Goal: Navigation & Orientation: Find specific page/section

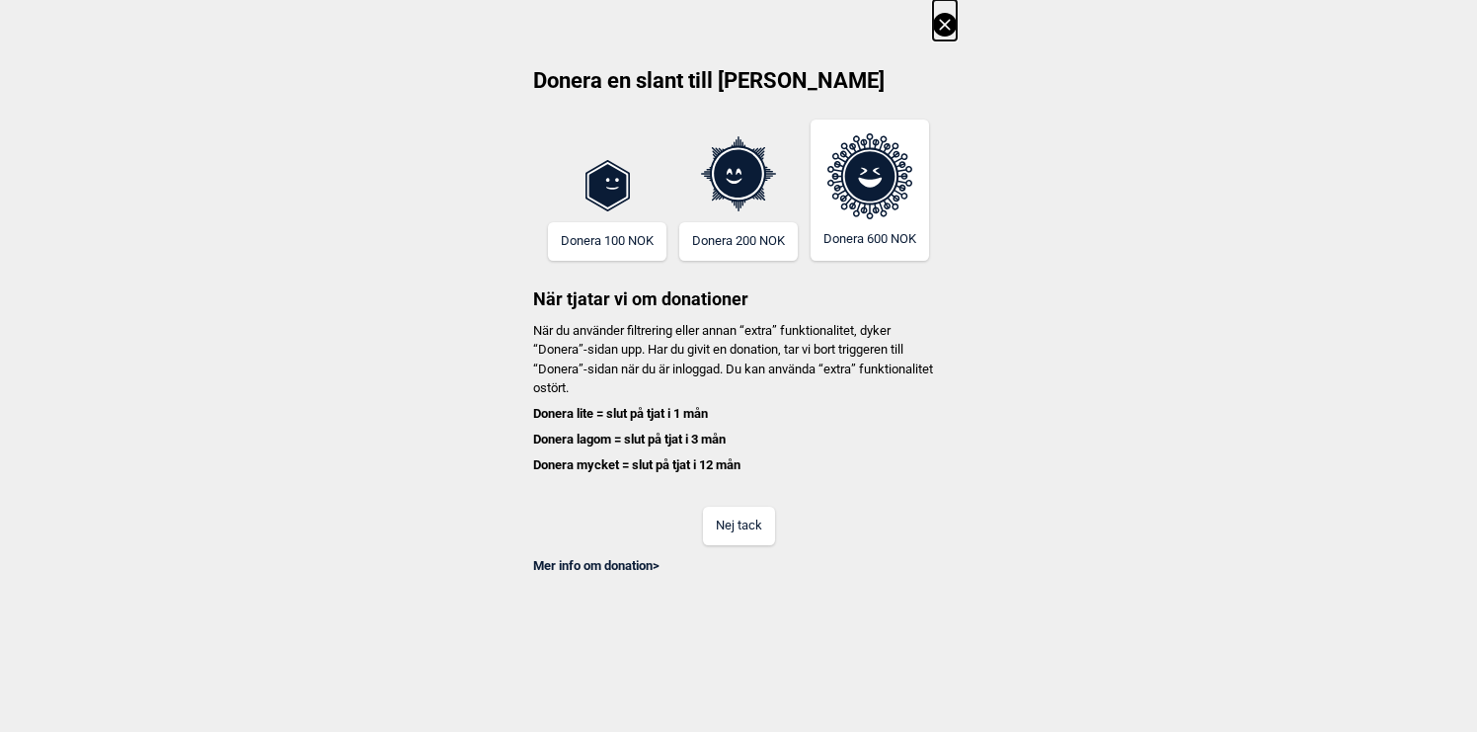
scroll to position [0, 667]
click at [737, 524] on button "Nej tack" at bounding box center [739, 525] width 72 height 39
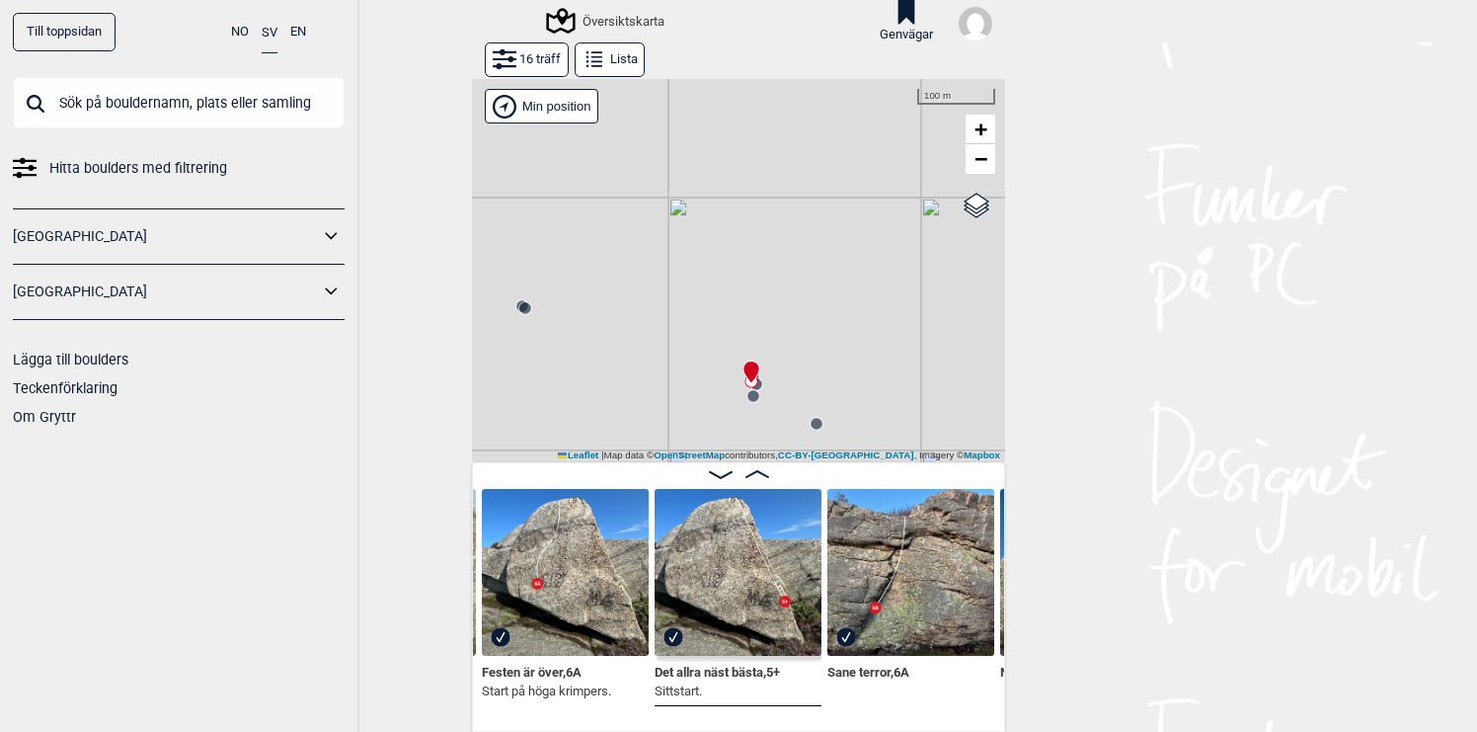
drag, startPoint x: 728, startPoint y: 332, endPoint x: 662, endPoint y: 229, distance: 121.6
click at [664, 232] on div "Gol [GEOGRAPHIC_DATA] Kolomoen [GEOGRAPHIC_DATA] [GEOGRAPHIC_DATA] [GEOGRAPHIC_…" at bounding box center [738, 270] width 533 height 383
drag, startPoint x: 706, startPoint y: 264, endPoint x: 715, endPoint y: 182, distance: 82.4
click at [715, 181] on div "Gol [GEOGRAPHIC_DATA] Kolomoen [GEOGRAPHIC_DATA] [GEOGRAPHIC_DATA] [GEOGRAPHIC_…" at bounding box center [738, 270] width 533 height 383
drag, startPoint x: 651, startPoint y: 258, endPoint x: 632, endPoint y: 239, distance: 26.5
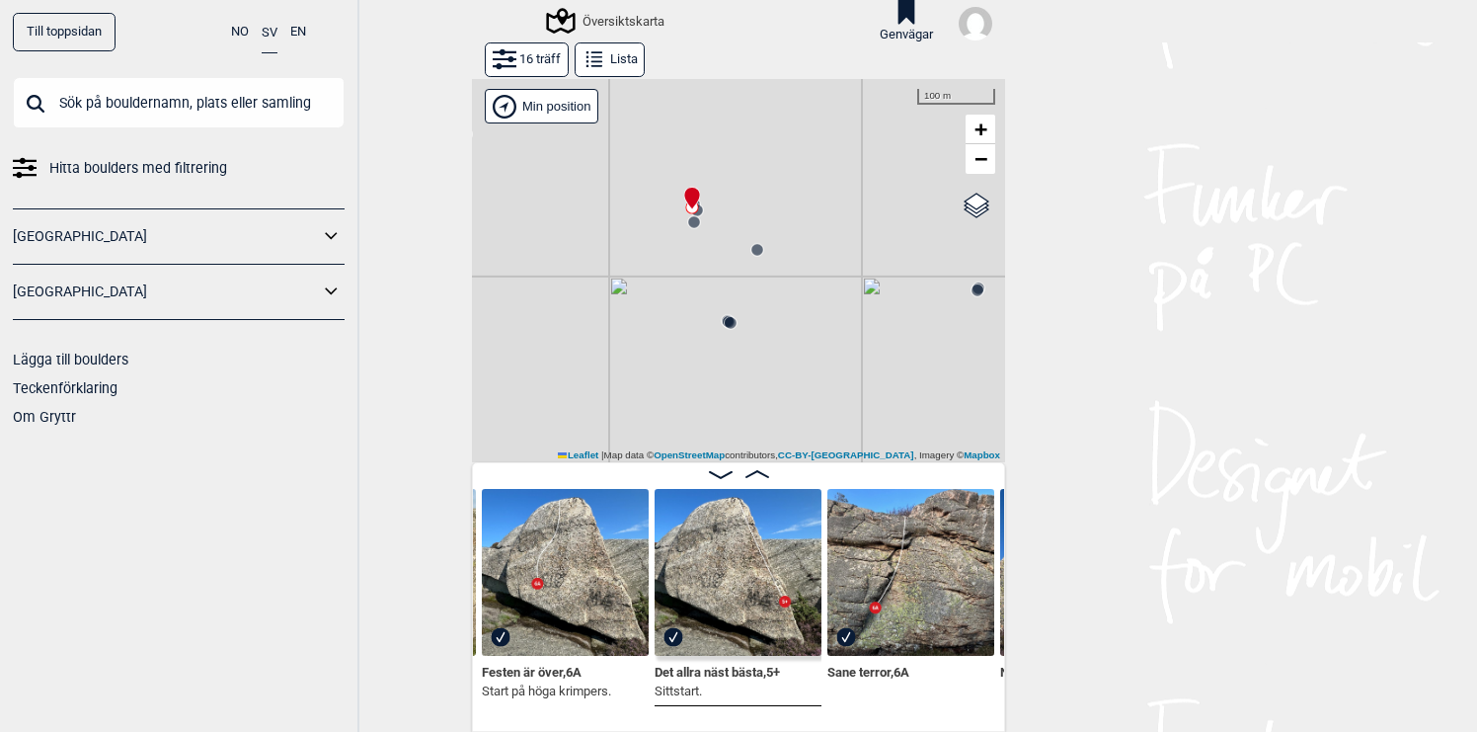
click at [632, 239] on div "Gol [GEOGRAPHIC_DATA] Kolomoen [GEOGRAPHIC_DATA] [GEOGRAPHIC_DATA] [GEOGRAPHIC_…" at bounding box center [738, 270] width 533 height 383
drag, startPoint x: 879, startPoint y: 335, endPoint x: 787, endPoint y: 349, distance: 92.9
click at [787, 349] on div "Gol [GEOGRAPHIC_DATA] Kolomoen [GEOGRAPHIC_DATA] [GEOGRAPHIC_DATA] [GEOGRAPHIC_…" at bounding box center [738, 270] width 533 height 383
drag, startPoint x: 883, startPoint y: 262, endPoint x: 883, endPoint y: 284, distance: 22.7
click at [883, 283] on div "Gol [GEOGRAPHIC_DATA] Kolomoen [GEOGRAPHIC_DATA] [GEOGRAPHIC_DATA] [GEOGRAPHIC_…" at bounding box center [738, 270] width 533 height 383
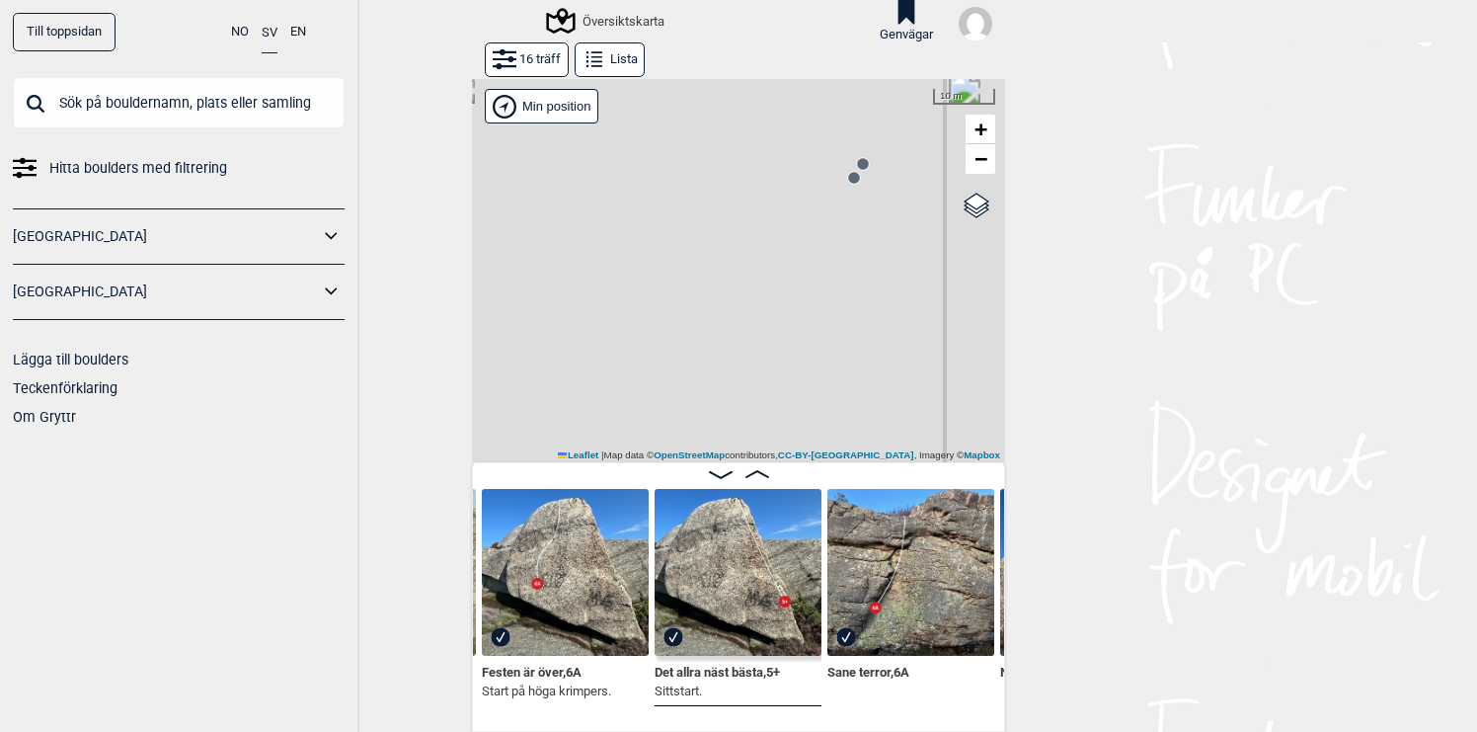
click at [857, 178] on circle at bounding box center [854, 178] width 12 height 12
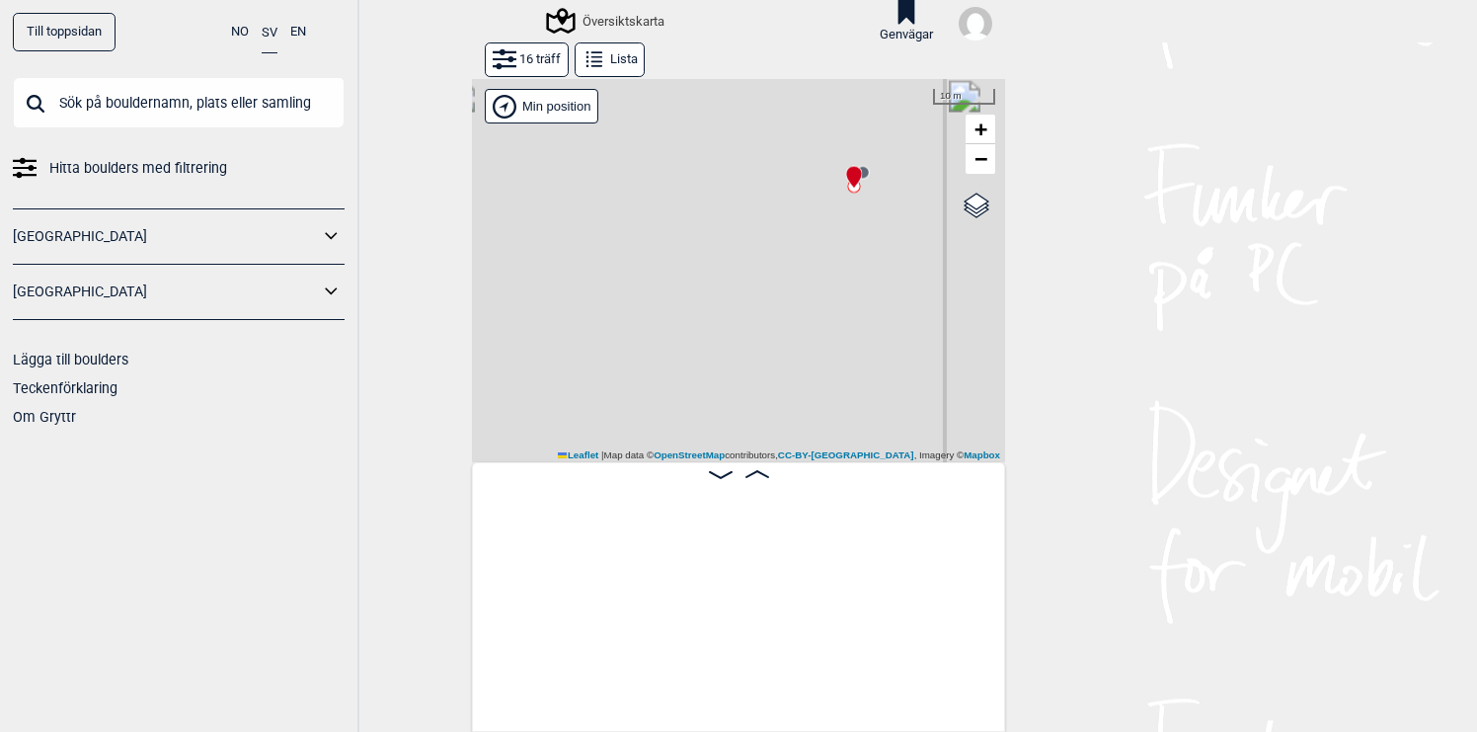
scroll to position [0, 1698]
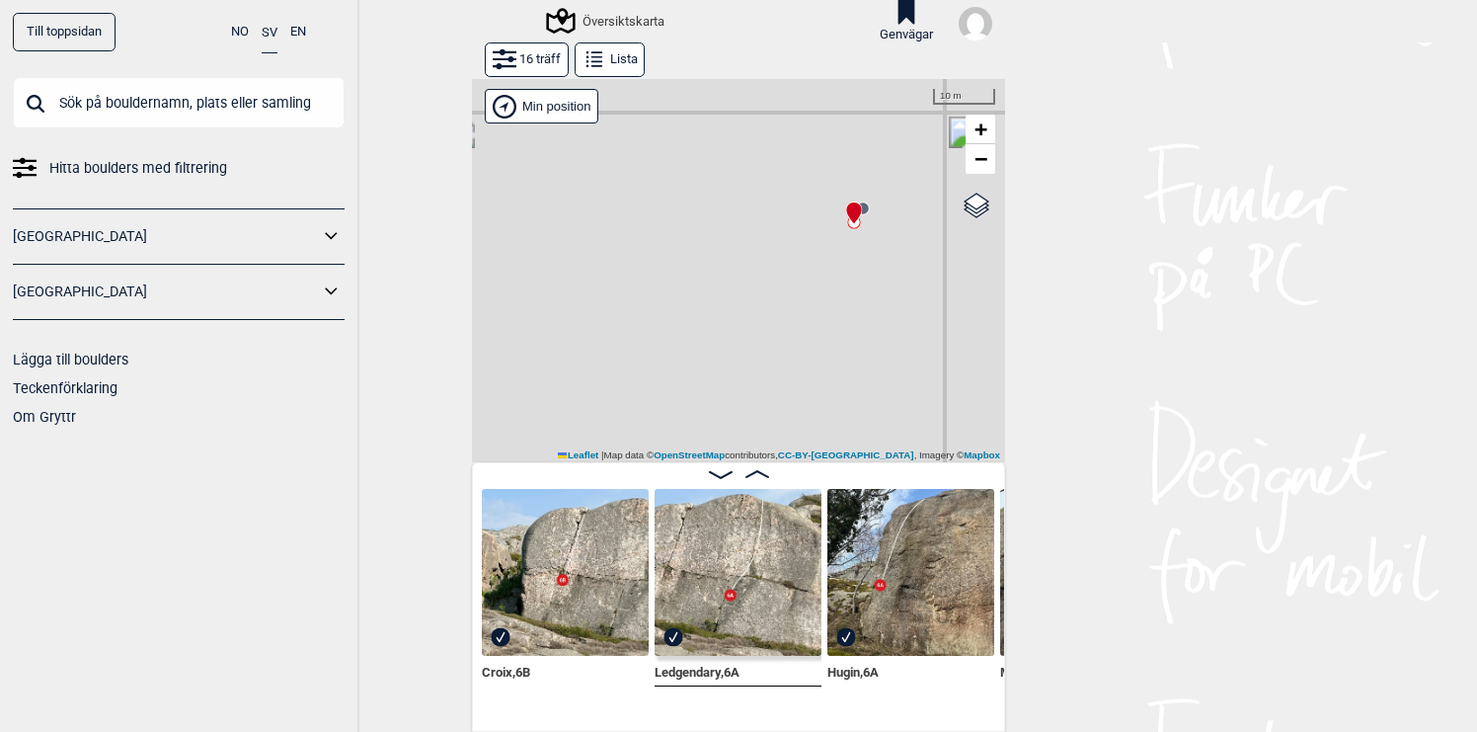
click at [867, 207] on circle at bounding box center [863, 208] width 12 height 12
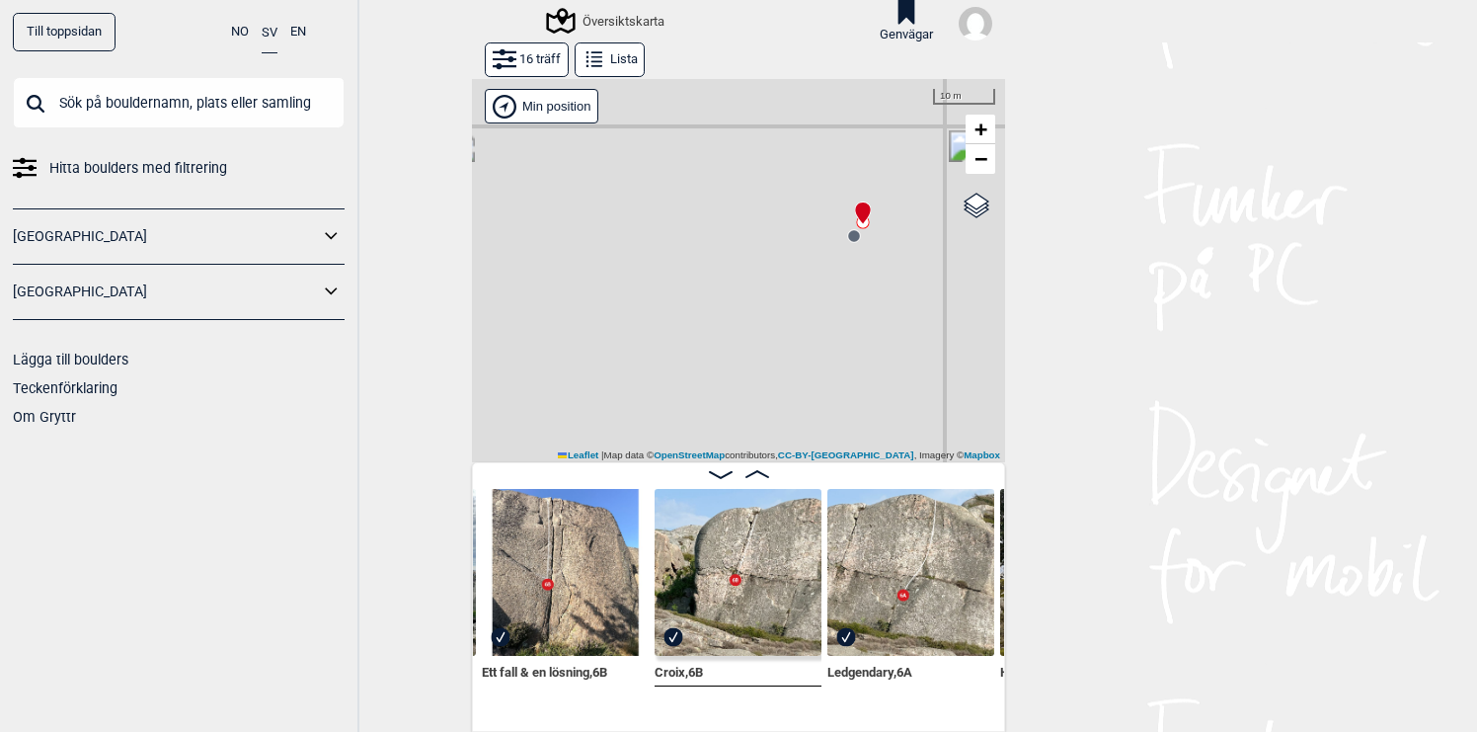
click at [853, 234] on circle at bounding box center [854, 236] width 12 height 12
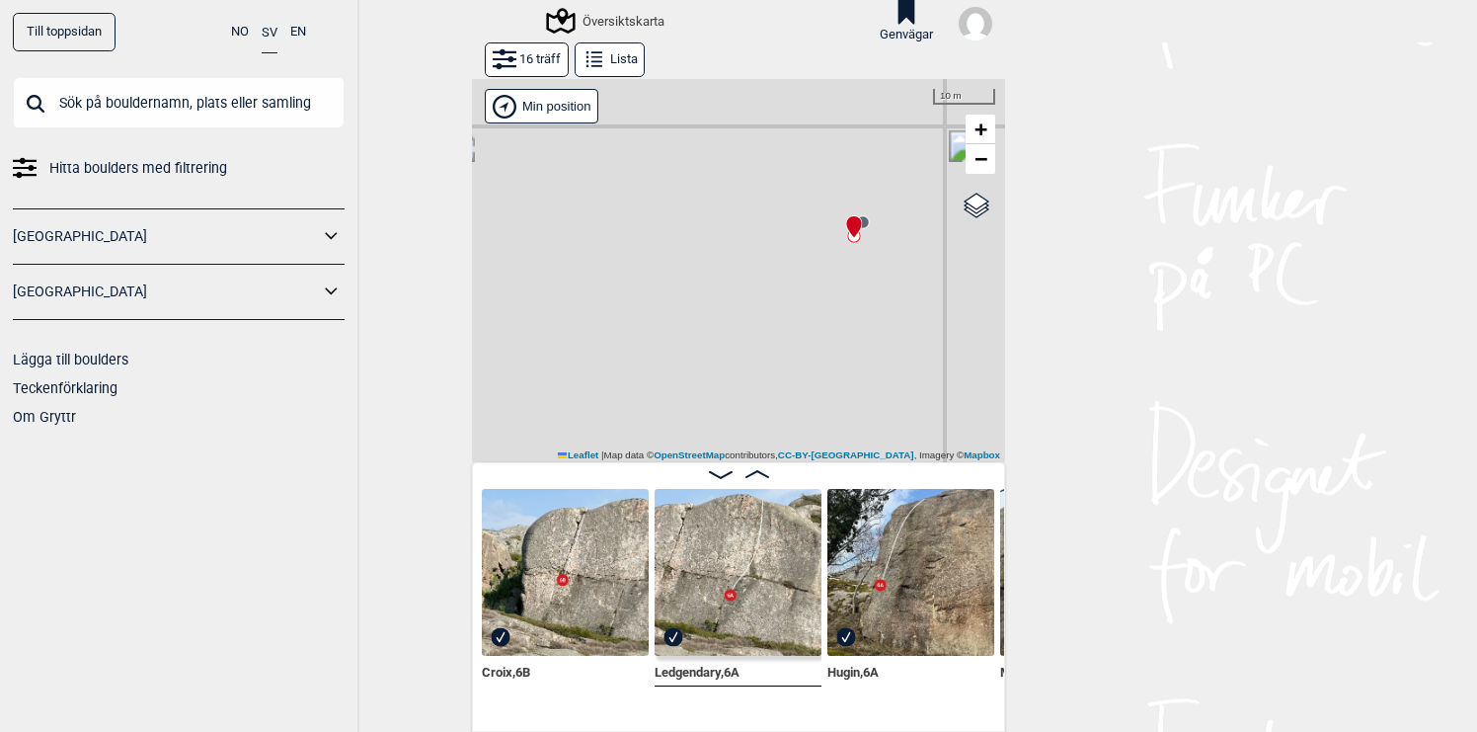
click at [773, 561] on img at bounding box center [738, 572] width 167 height 167
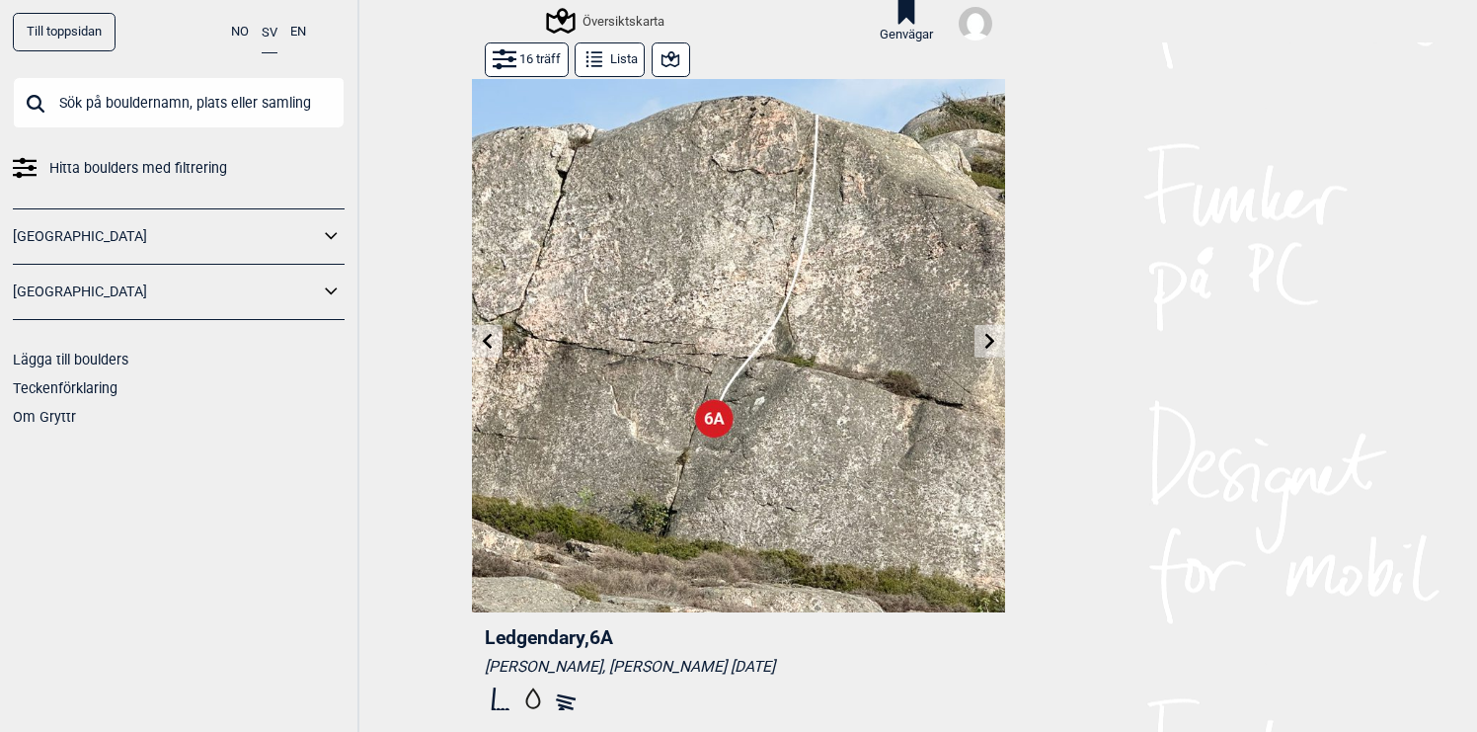
click at [988, 343] on icon at bounding box center [990, 341] width 16 height 16
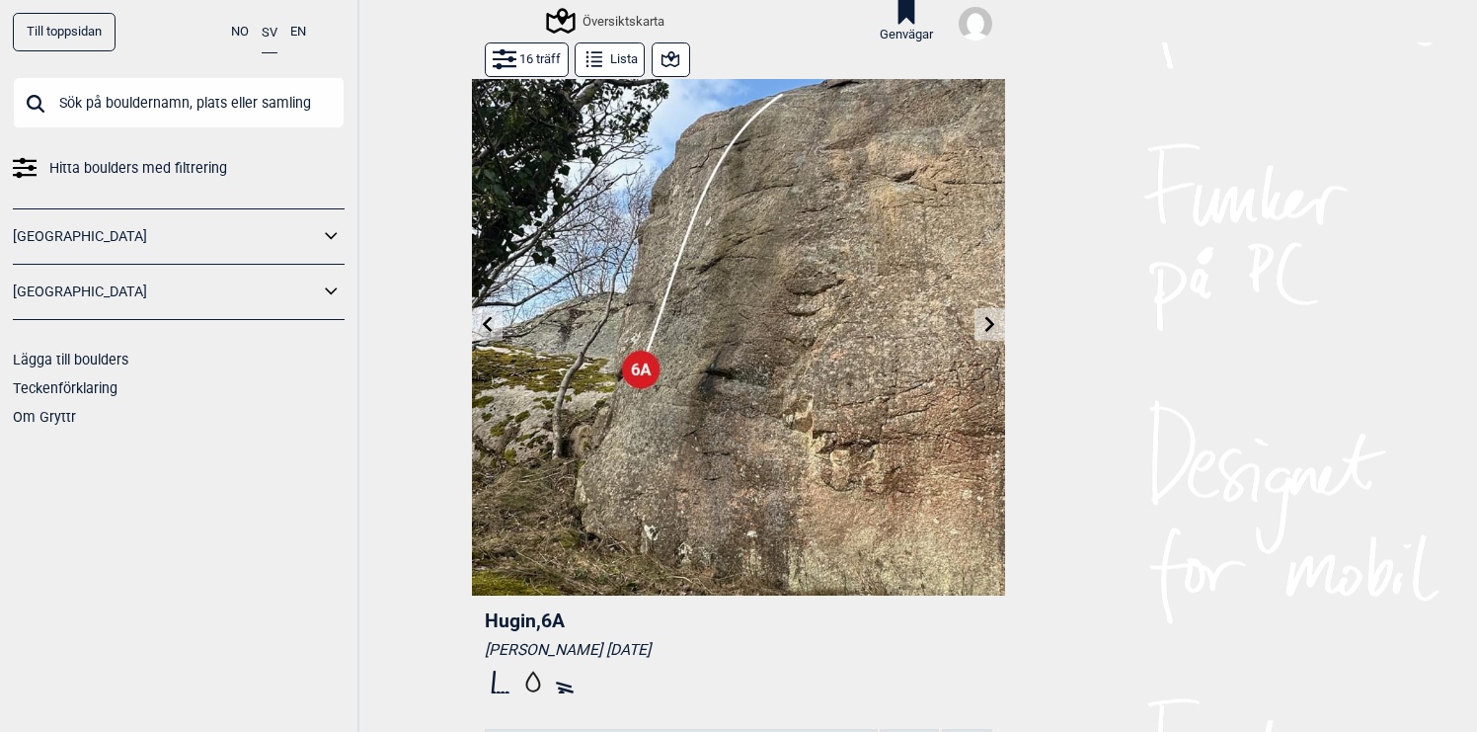
scroll to position [10, 0]
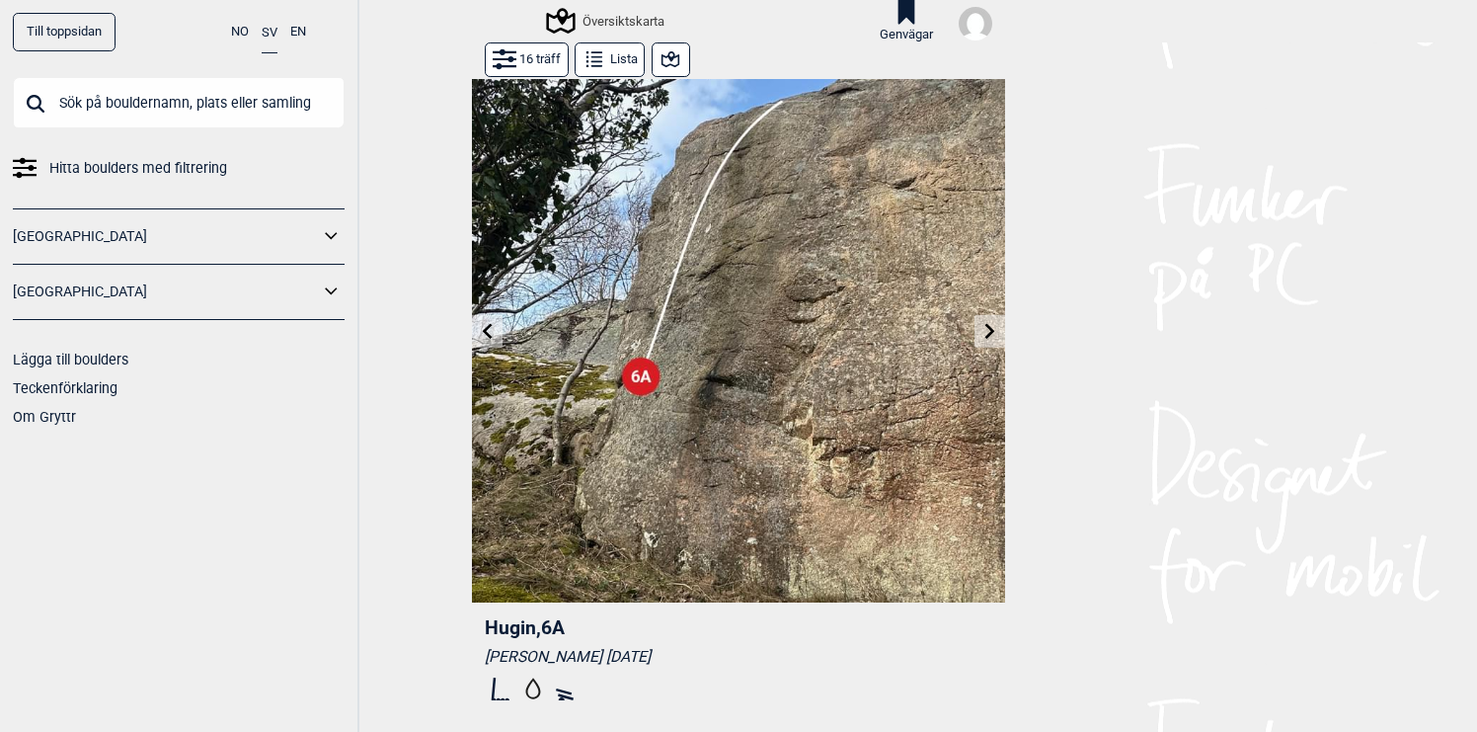
click at [493, 330] on icon at bounding box center [488, 331] width 16 height 16
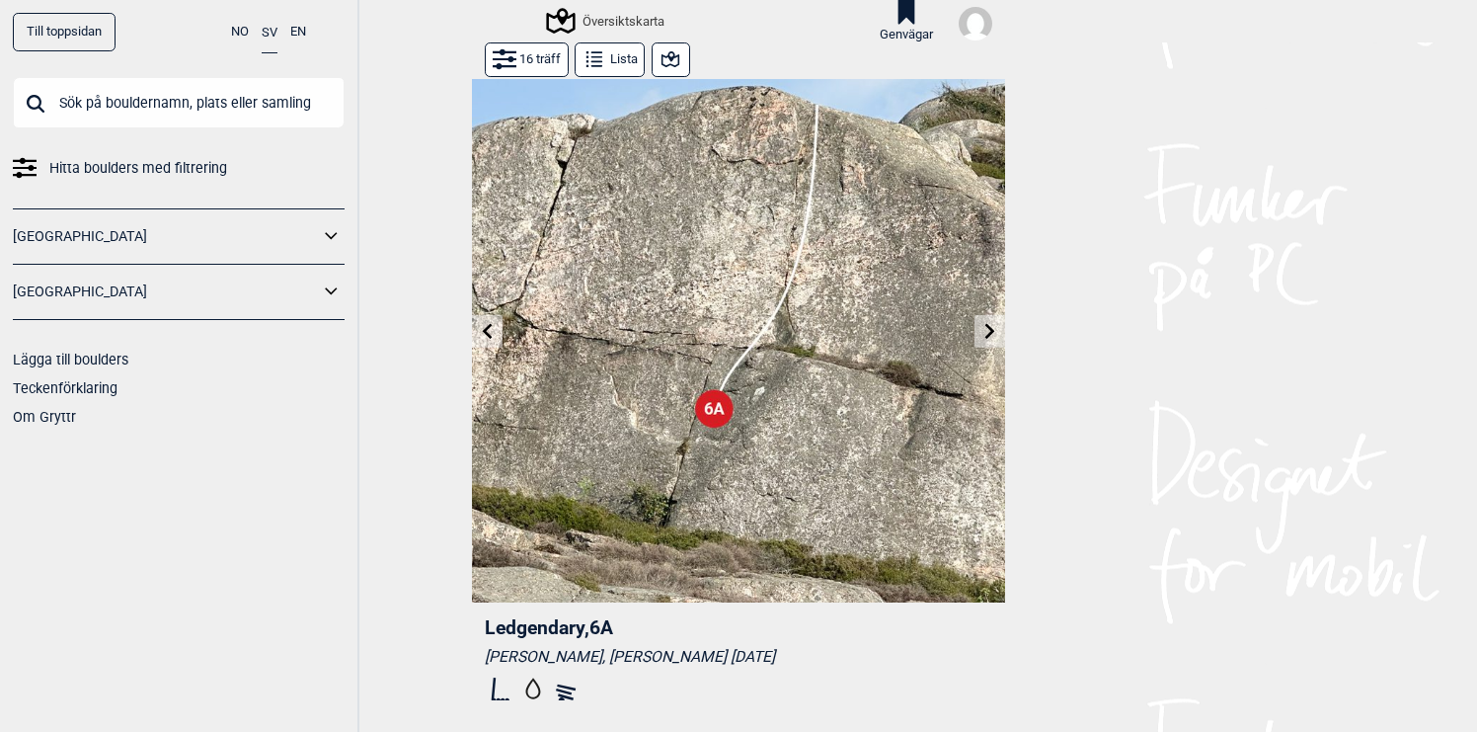
click at [606, 24] on div "Översiktskarta" at bounding box center [607, 21] width 116 height 24
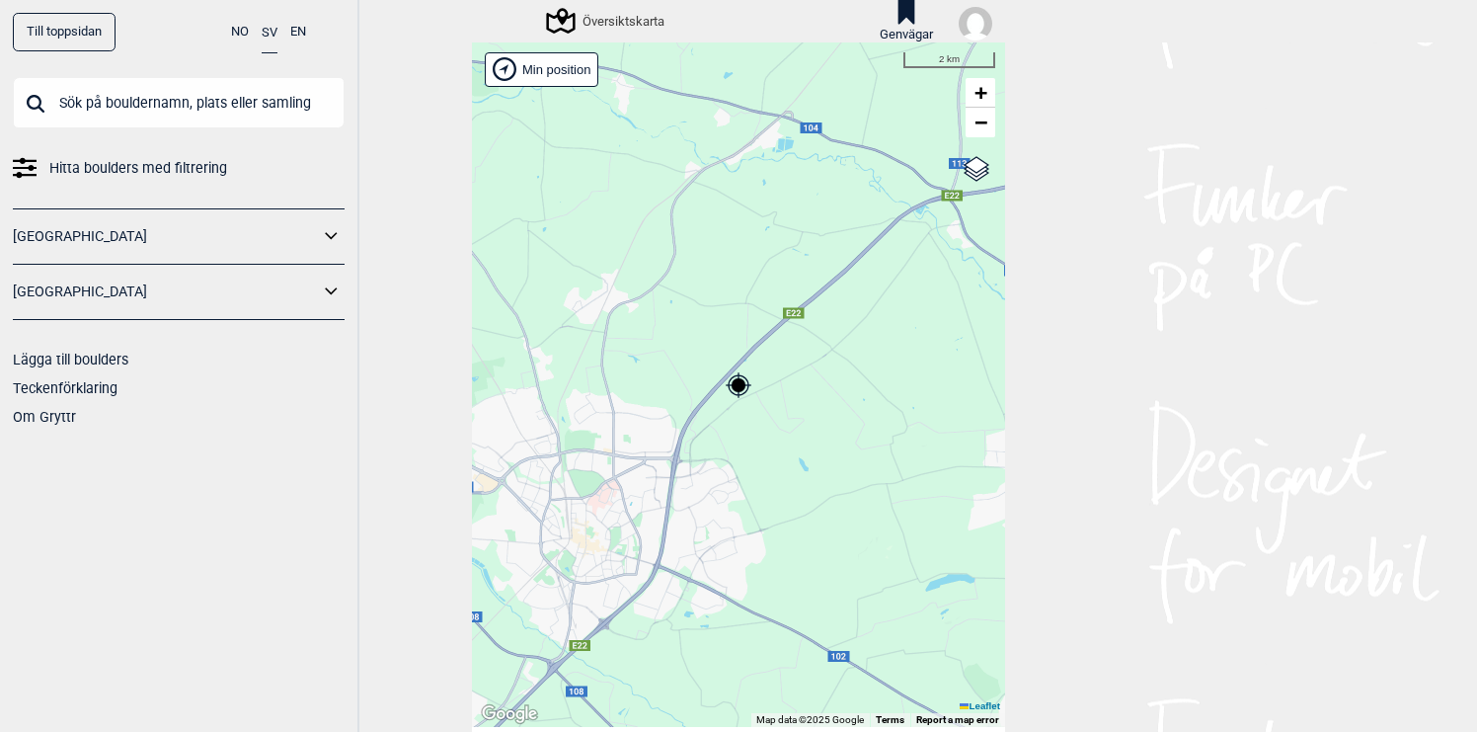
click at [332, 291] on icon at bounding box center [332, 291] width 26 height 29
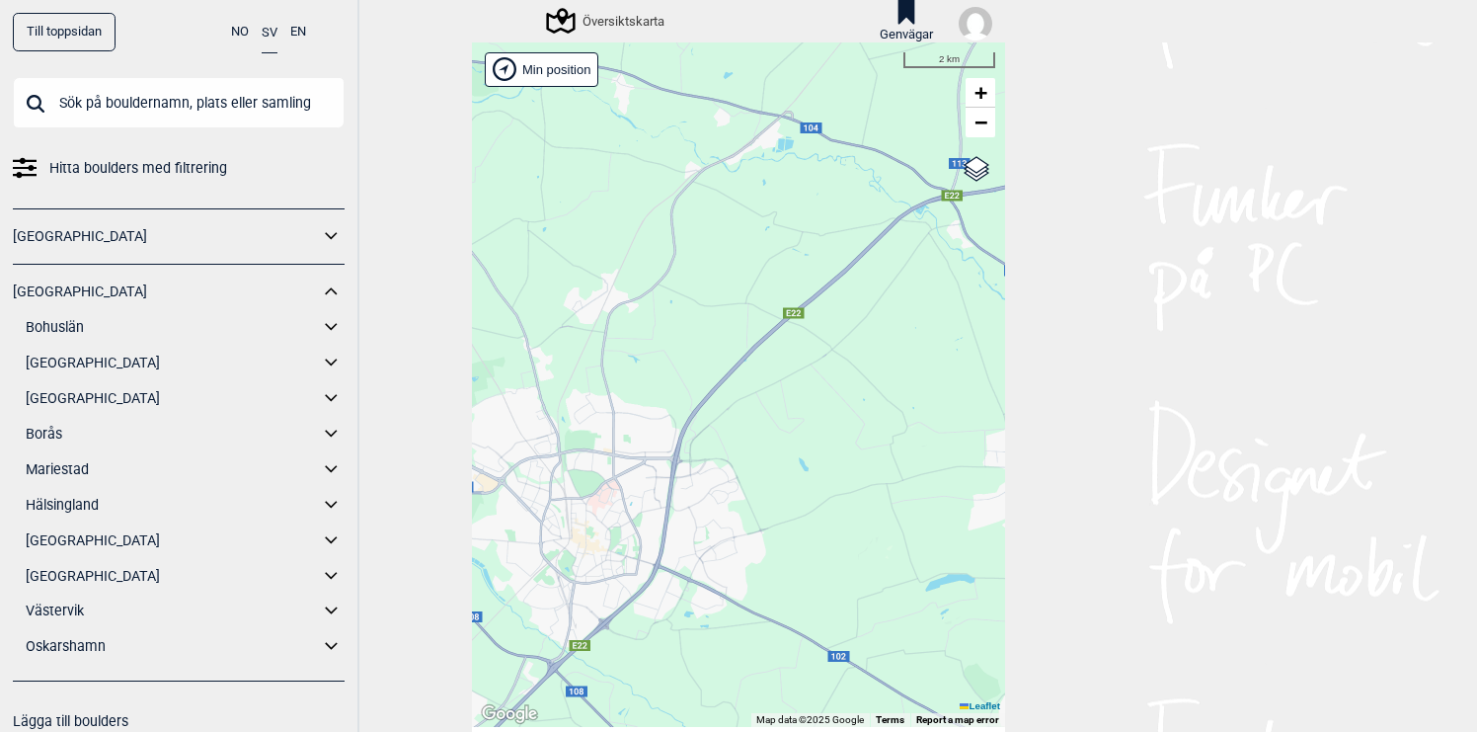
click at [328, 361] on icon at bounding box center [331, 361] width 12 height 7
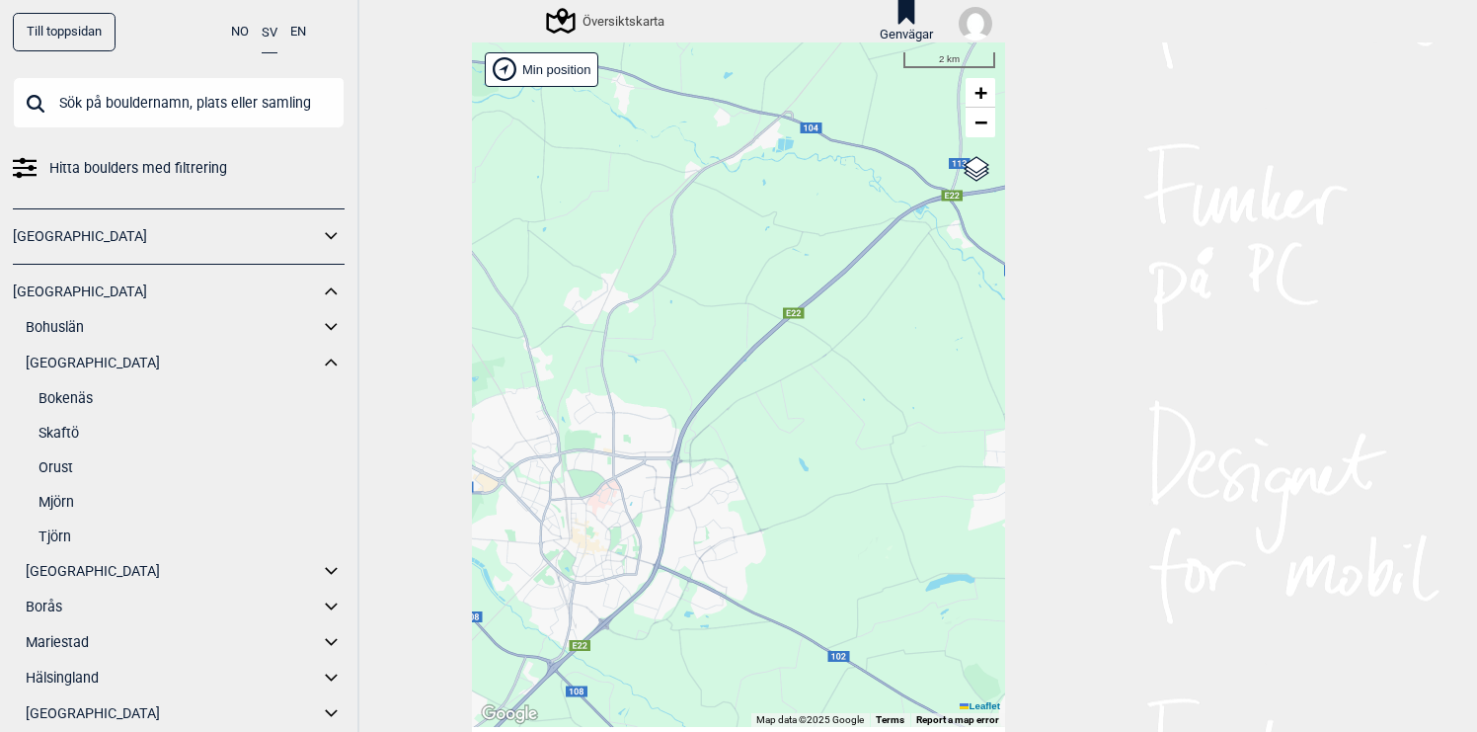
click at [57, 534] on link "Tjörn" at bounding box center [192, 536] width 306 height 29
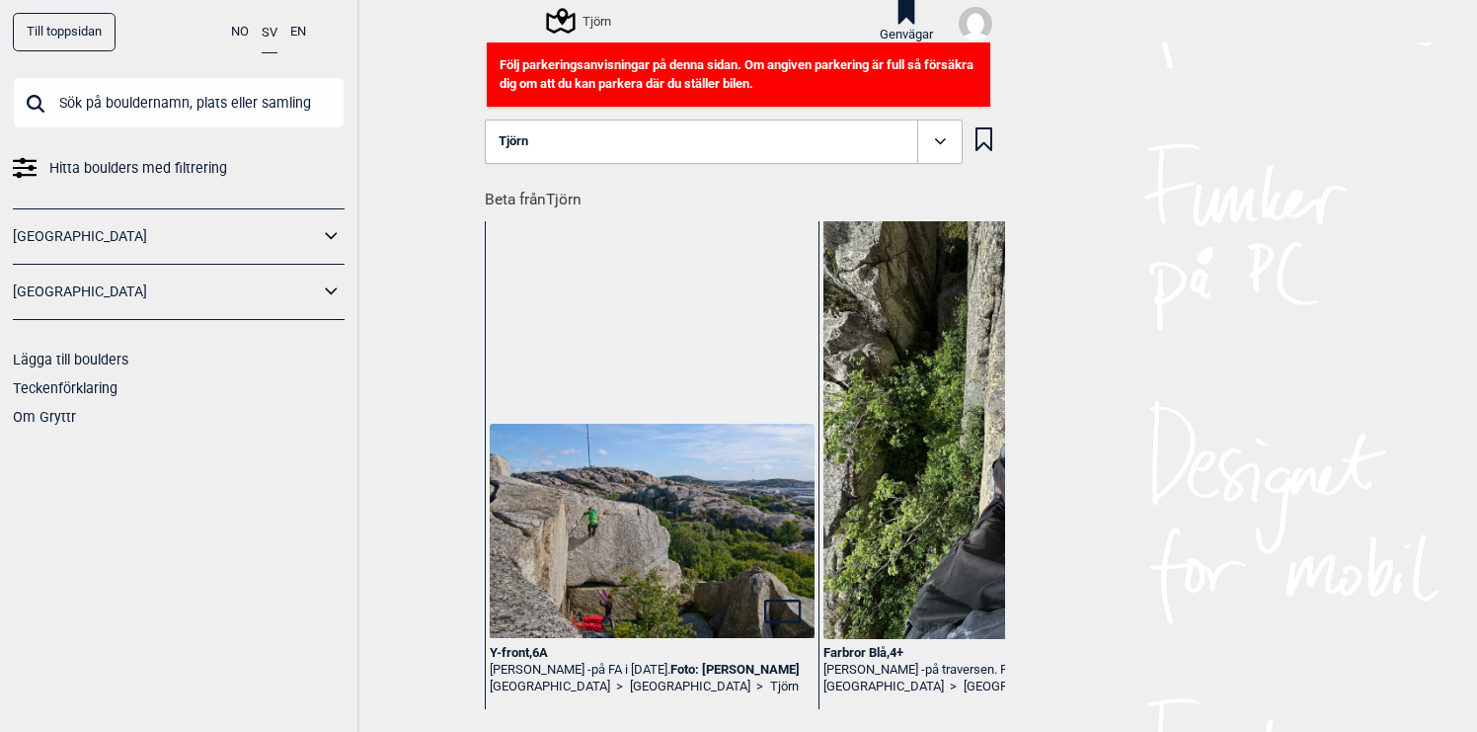
click at [583, 20] on div "Tjörn" at bounding box center [580, 21] width 62 height 24
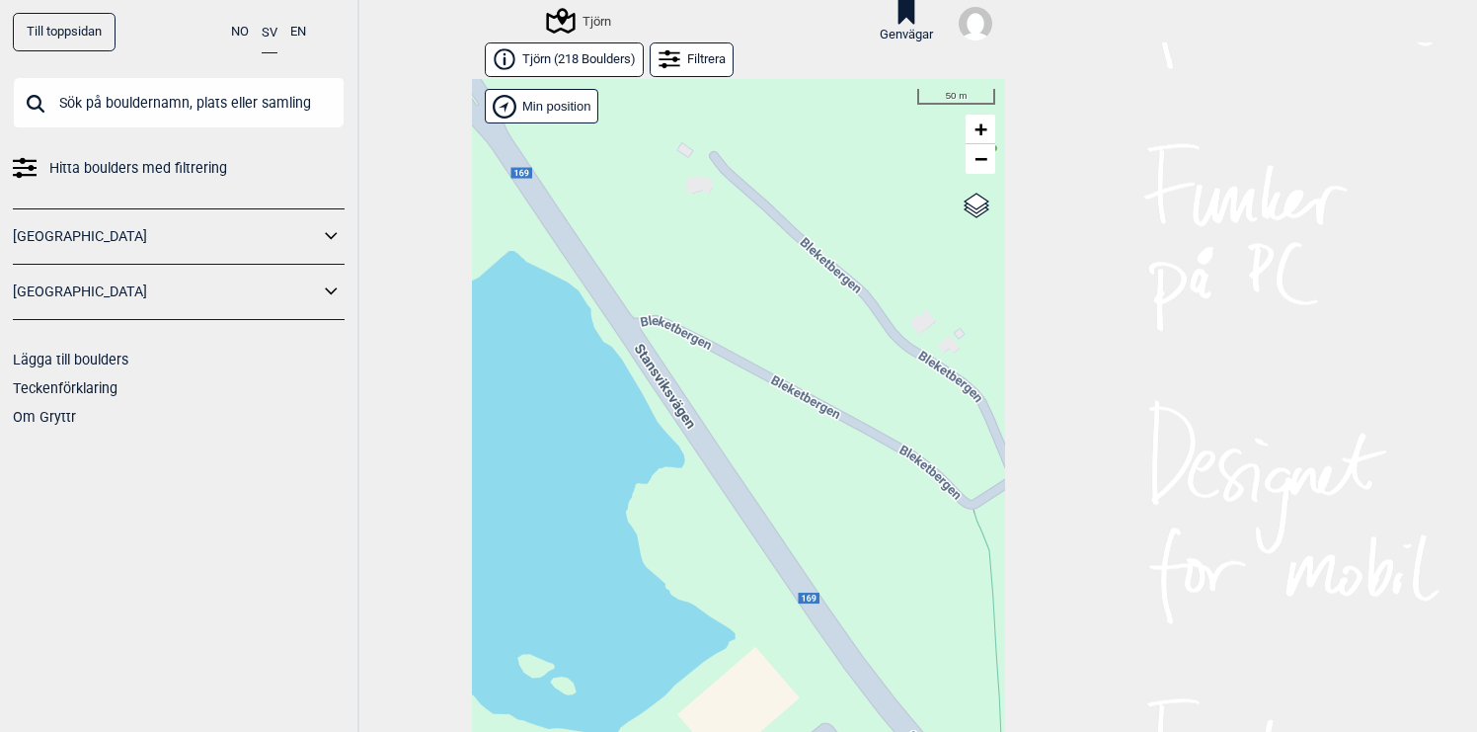
drag, startPoint x: 829, startPoint y: 413, endPoint x: 690, endPoint y: 523, distance: 177.8
click at [695, 517] on div "Hallingdal Gol [PERSON_NAME] Kolomoen [GEOGRAPHIC_DATA] [GEOGRAPHIC_DATA] [GEOG…" at bounding box center [738, 421] width 533 height 684
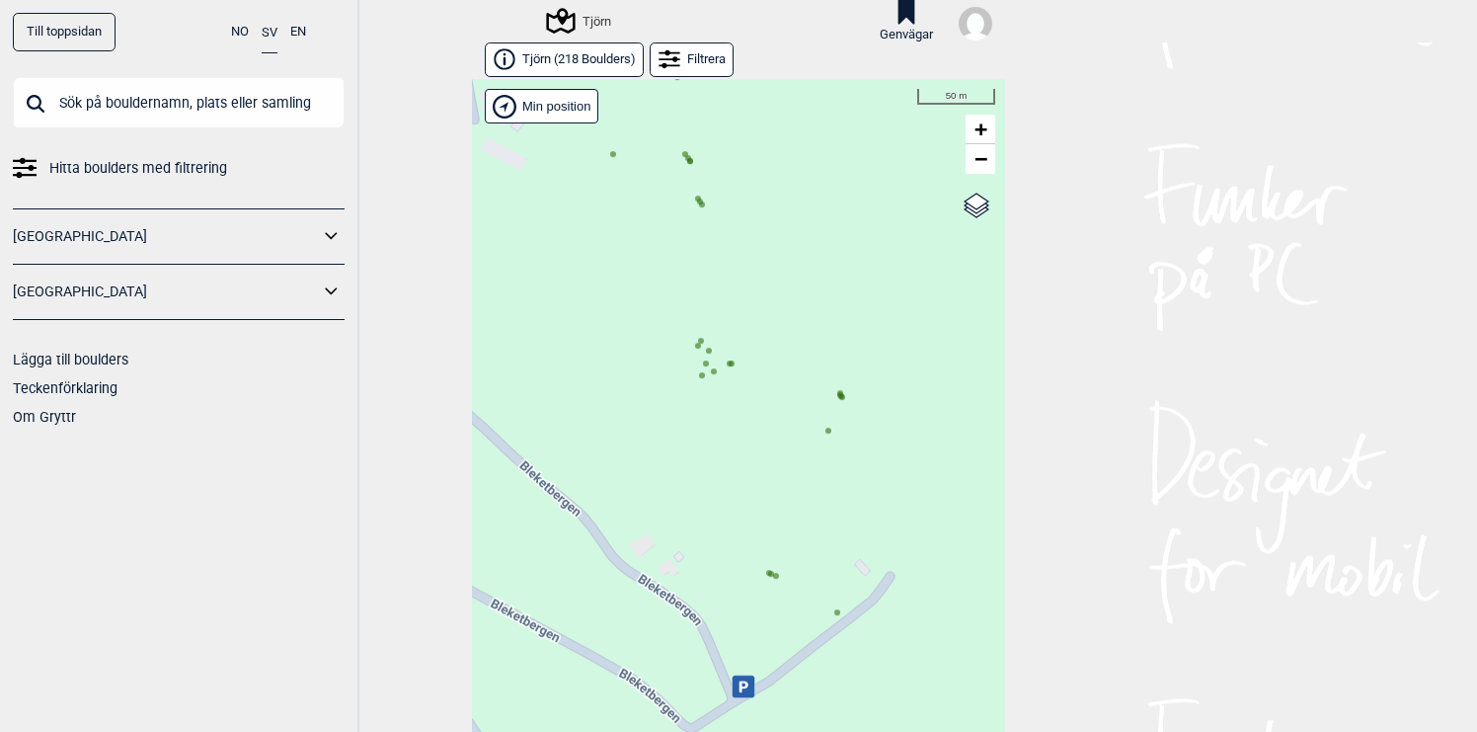
drag, startPoint x: 802, startPoint y: 430, endPoint x: 661, endPoint y: 544, distance: 181.2
click at [661, 544] on div "Hallingdal Gol [PERSON_NAME] Kolomoen [GEOGRAPHIC_DATA] [GEOGRAPHIC_DATA] [GEOG…" at bounding box center [738, 421] width 533 height 684
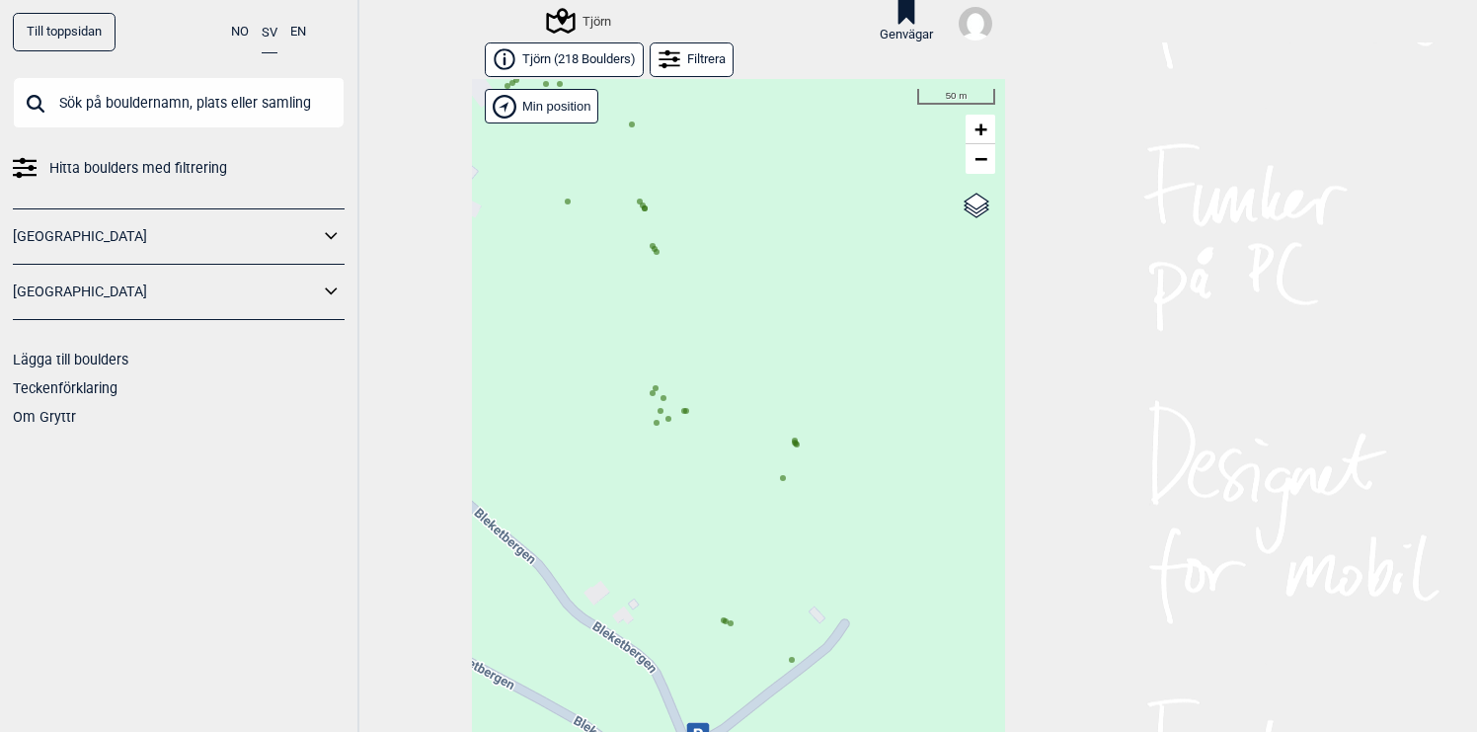
drag, startPoint x: 719, startPoint y: 508, endPoint x: 560, endPoint y: 489, distance: 160.2
click at [564, 491] on div "Hallingdal Gol [PERSON_NAME] Kolomoen [GEOGRAPHIC_DATA] [GEOGRAPHIC_DATA] [GEOG…" at bounding box center [738, 421] width 533 height 684
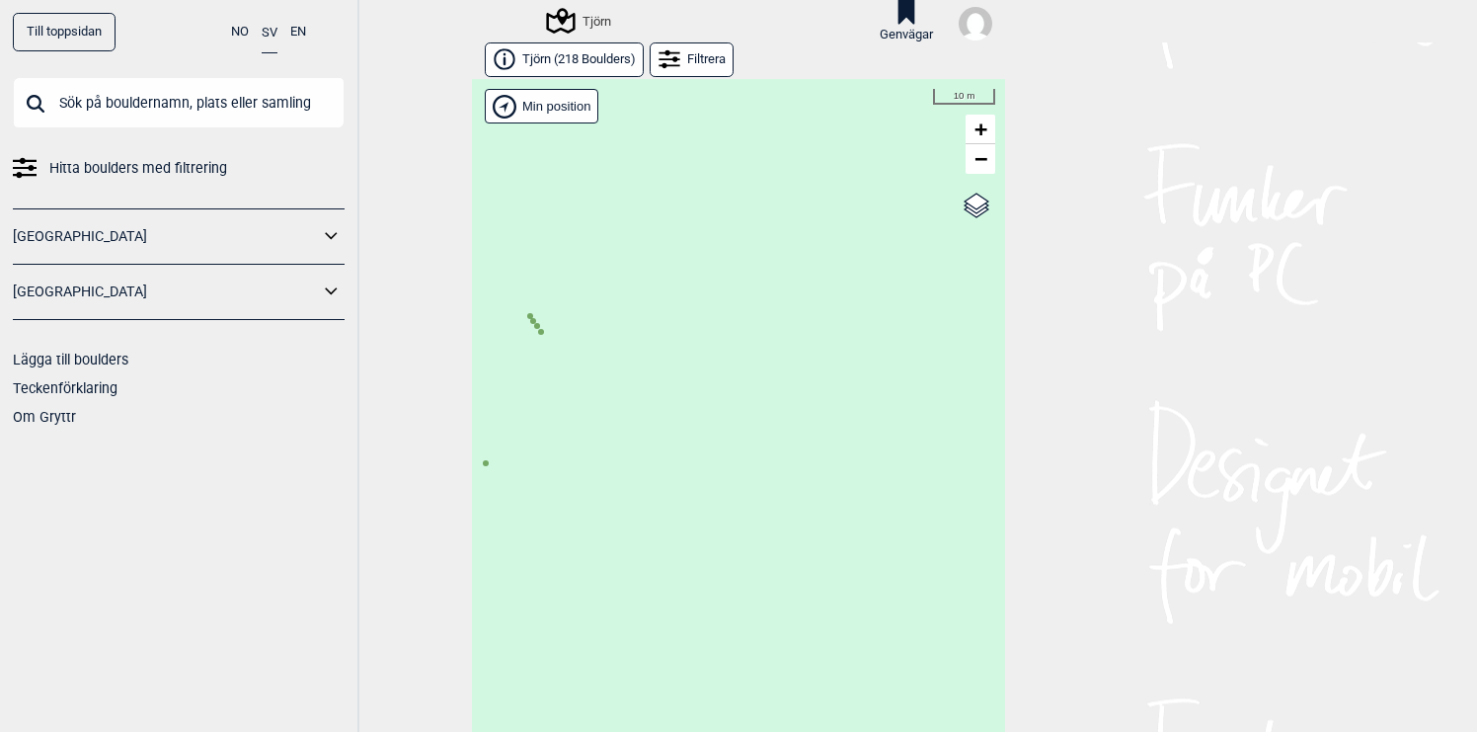
drag, startPoint x: 567, startPoint y: 406, endPoint x: 649, endPoint y: 373, distance: 88.2
click at [633, 378] on div "Hallingdal Gol [PERSON_NAME] Kolomoen [GEOGRAPHIC_DATA] [GEOGRAPHIC_DATA] [GEOG…" at bounding box center [738, 421] width 533 height 684
drag, startPoint x: 590, startPoint y: 386, endPoint x: 757, endPoint y: 387, distance: 166.9
click at [757, 387] on div "Hallingdal Gol [PERSON_NAME] Kolomoen [GEOGRAPHIC_DATA] [GEOGRAPHIC_DATA] [GEOG…" at bounding box center [738, 421] width 533 height 684
drag, startPoint x: 701, startPoint y: 370, endPoint x: 737, endPoint y: 399, distance: 45.6
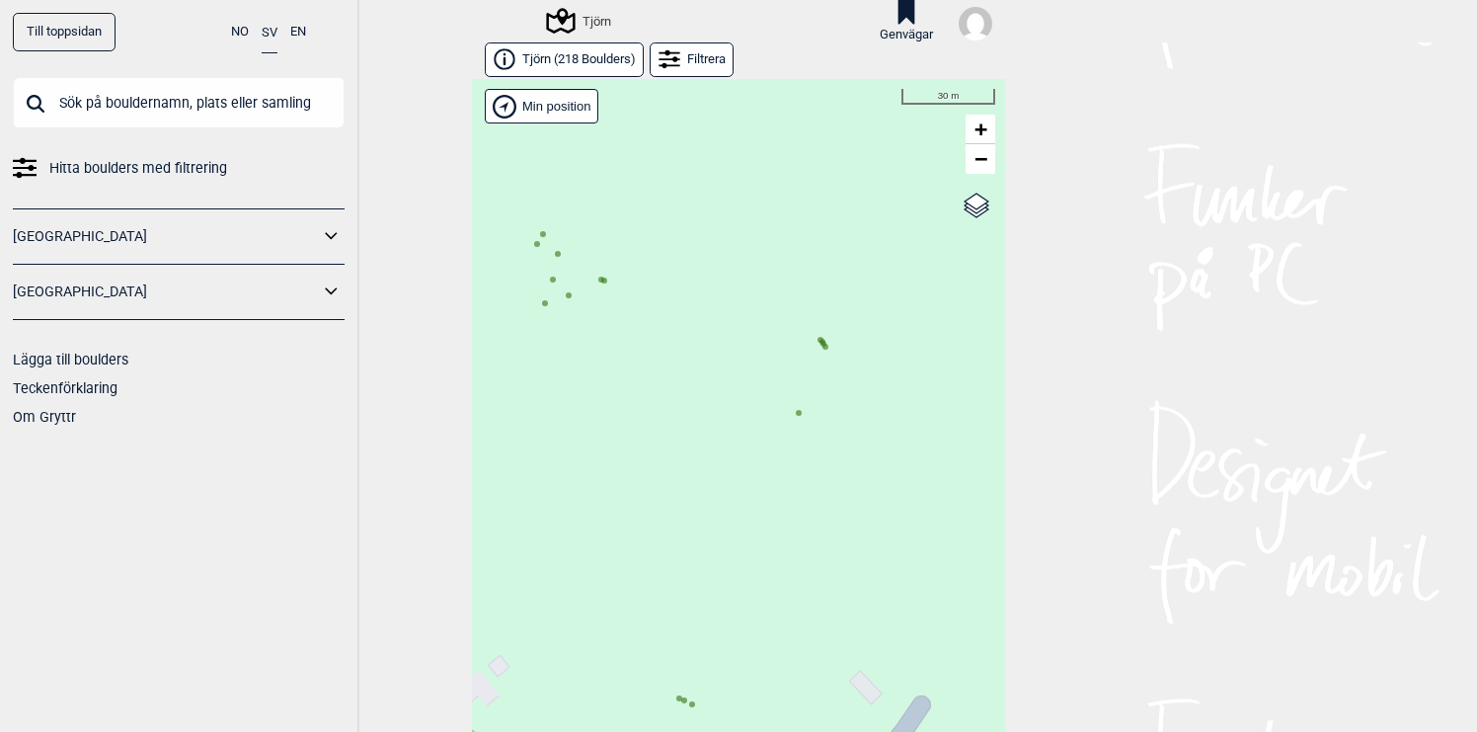
click at [729, 395] on div "Hallingdal Gol [PERSON_NAME] Kolomoen [GEOGRAPHIC_DATA] [GEOGRAPHIC_DATA] [GEOG…" at bounding box center [738, 421] width 533 height 684
drag, startPoint x: 666, startPoint y: 390, endPoint x: 843, endPoint y: 389, distance: 176.7
click at [832, 389] on div "Hallingdal Gol [PERSON_NAME] Kolomoen [GEOGRAPHIC_DATA] [GEOGRAPHIC_DATA] [GEOG…" at bounding box center [738, 421] width 533 height 684
drag, startPoint x: 843, startPoint y: 389, endPoint x: 813, endPoint y: 273, distance: 119.5
click at [813, 273] on div "Hallingdal Gol [PERSON_NAME] Kolomoen [GEOGRAPHIC_DATA] [GEOGRAPHIC_DATA] [GEOG…" at bounding box center [738, 421] width 533 height 684
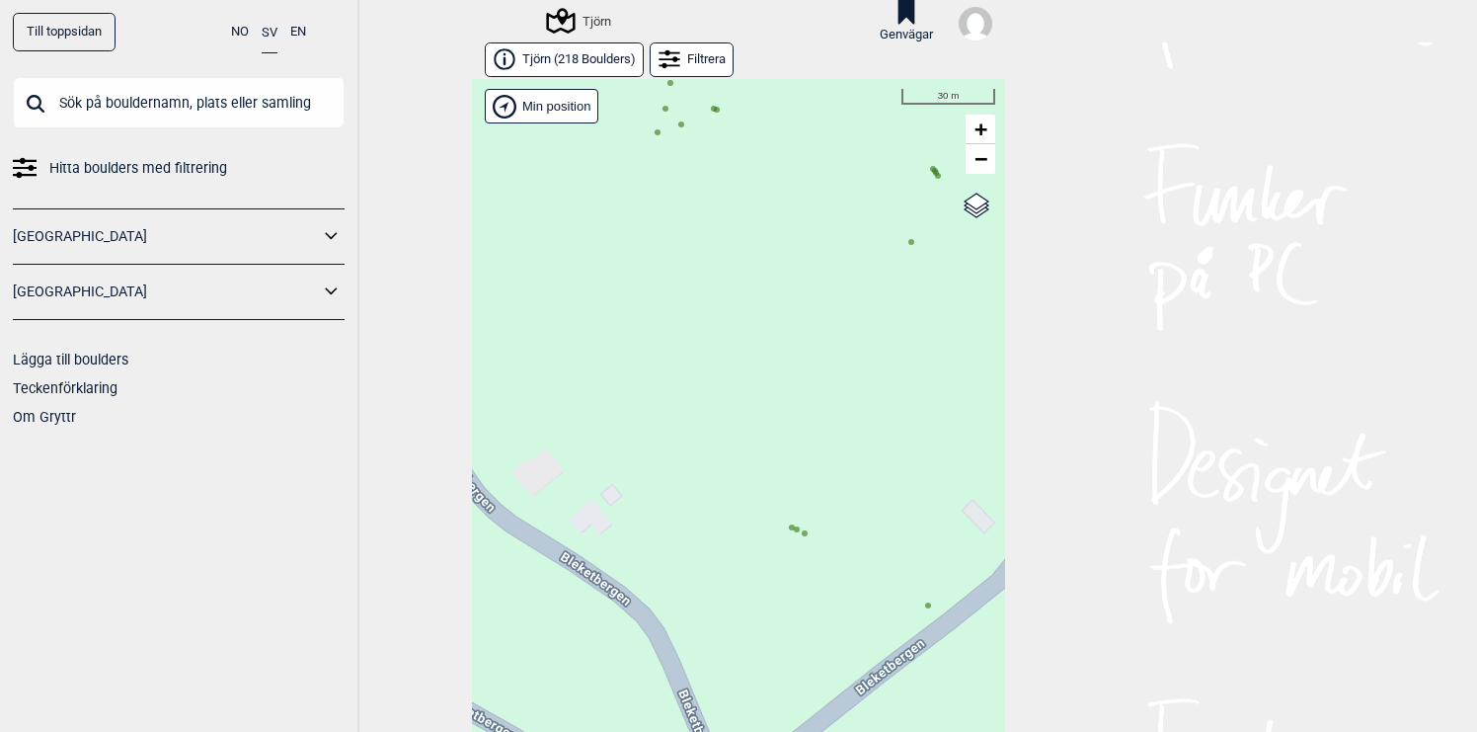
drag, startPoint x: 804, startPoint y: 394, endPoint x: 702, endPoint y: 322, distance: 124.6
click at [704, 324] on div "Hallingdal Gol [PERSON_NAME] Kolomoen [GEOGRAPHIC_DATA] [GEOGRAPHIC_DATA] [GEOG…" at bounding box center [738, 421] width 533 height 684
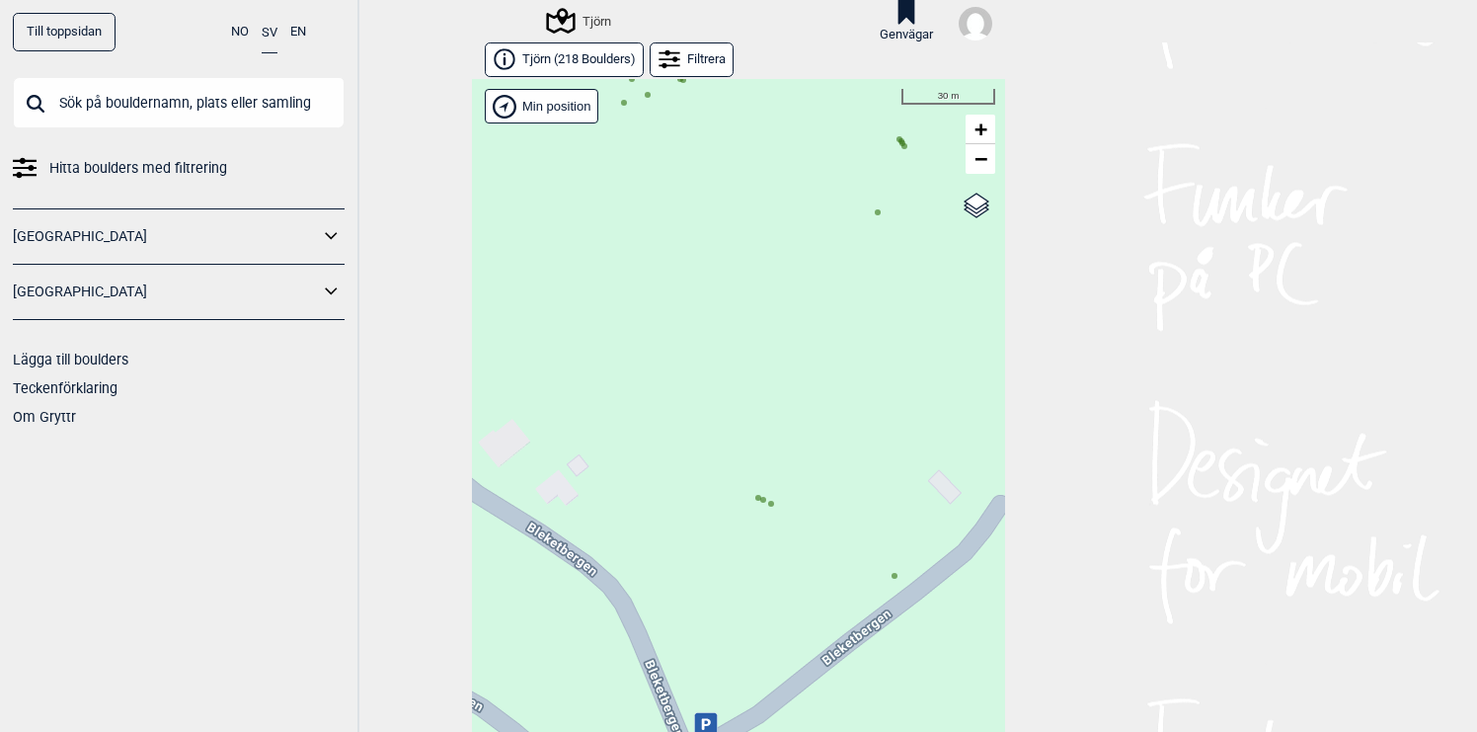
drag, startPoint x: 792, startPoint y: 395, endPoint x: 702, endPoint y: 380, distance: 91.1
click at [703, 381] on div "Hallingdal Gol [PERSON_NAME] Kolomoen [GEOGRAPHIC_DATA] [GEOGRAPHIC_DATA] [GEOG…" at bounding box center [738, 421] width 533 height 684
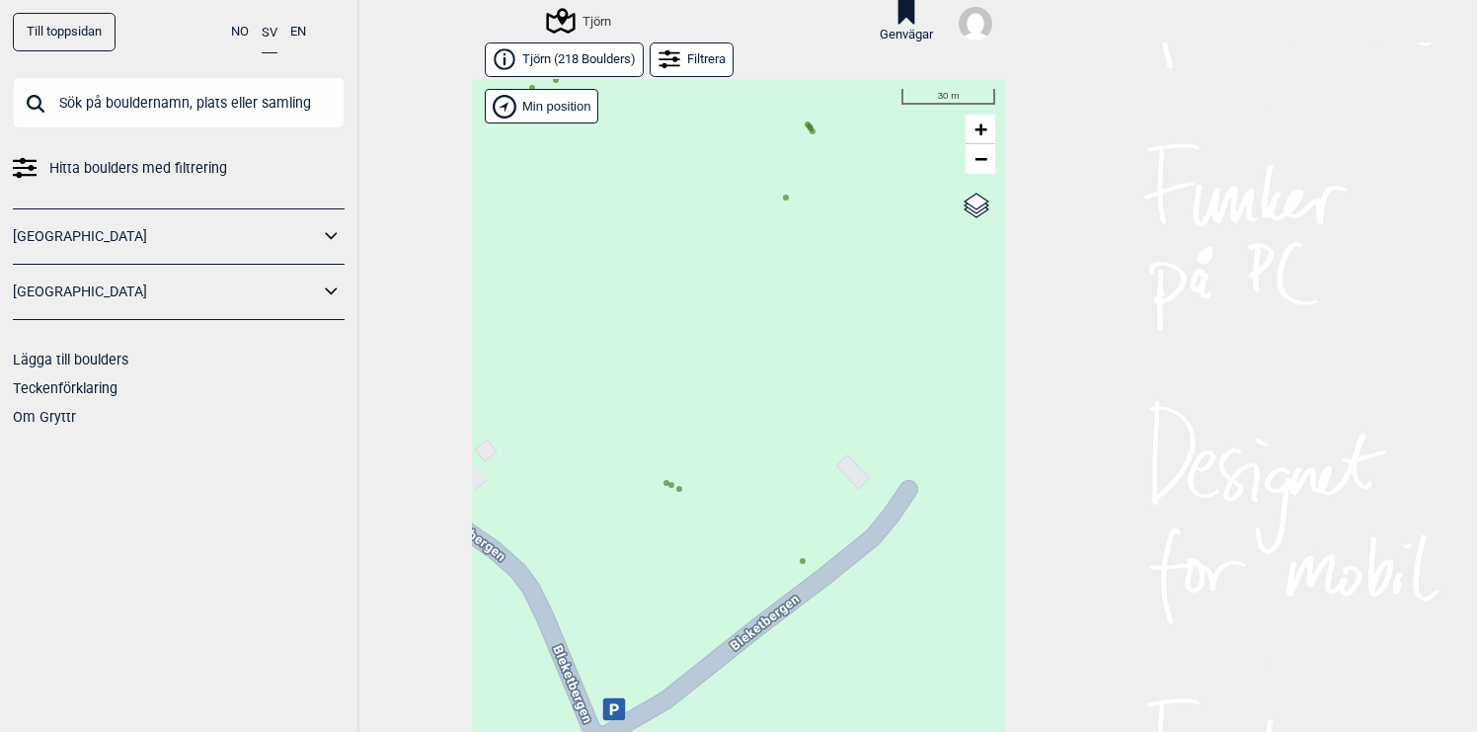
drag, startPoint x: 640, startPoint y: 432, endPoint x: 795, endPoint y: 455, distance: 156.7
click at [789, 455] on div "Hallingdal Gol [PERSON_NAME] Kolomoen [GEOGRAPHIC_DATA] [GEOGRAPHIC_DATA] [GEOG…" at bounding box center [738, 421] width 533 height 684
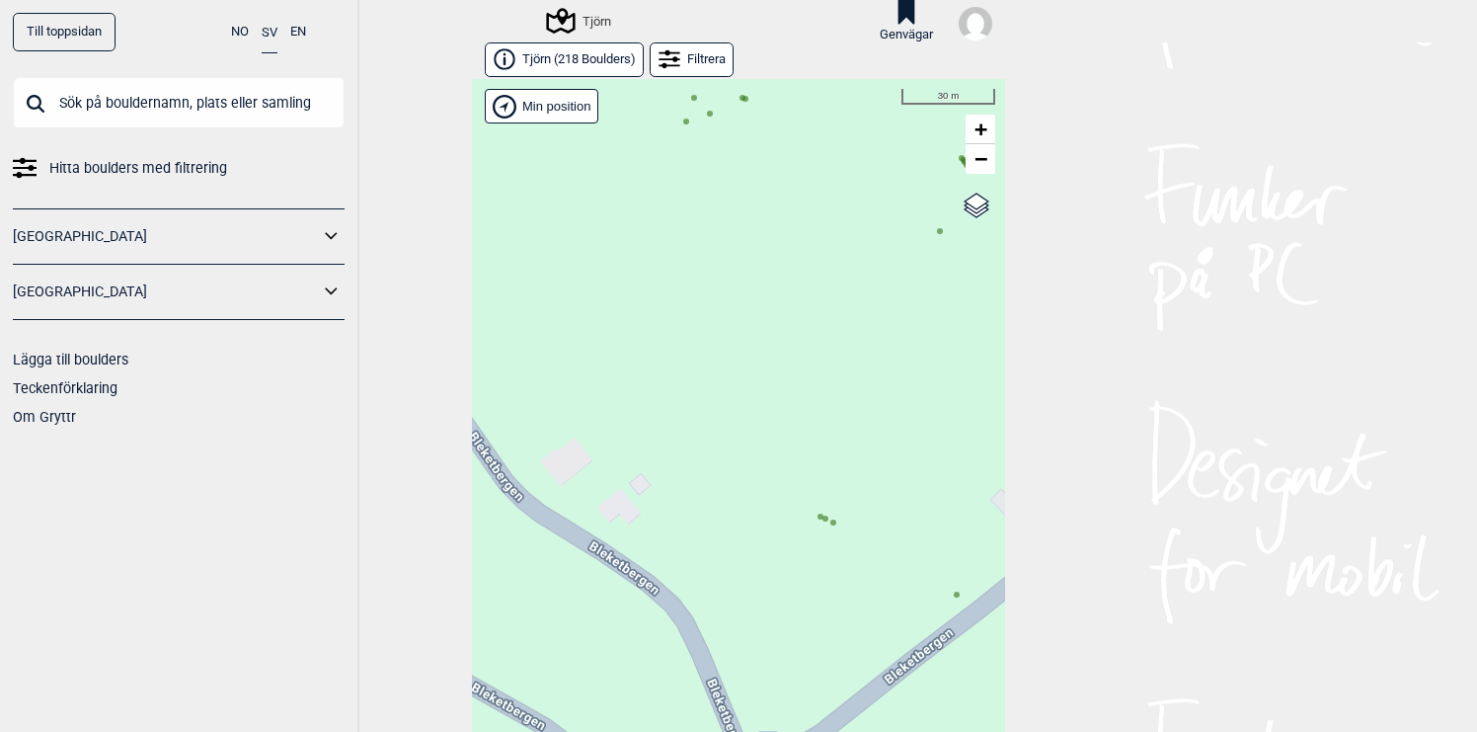
drag, startPoint x: 779, startPoint y: 402, endPoint x: 720, endPoint y: 486, distance: 102.7
click at [721, 486] on div "Hallingdal Gol [PERSON_NAME] Kolomoen [GEOGRAPHIC_DATA] [GEOGRAPHIC_DATA] [GEOG…" at bounding box center [738, 421] width 533 height 684
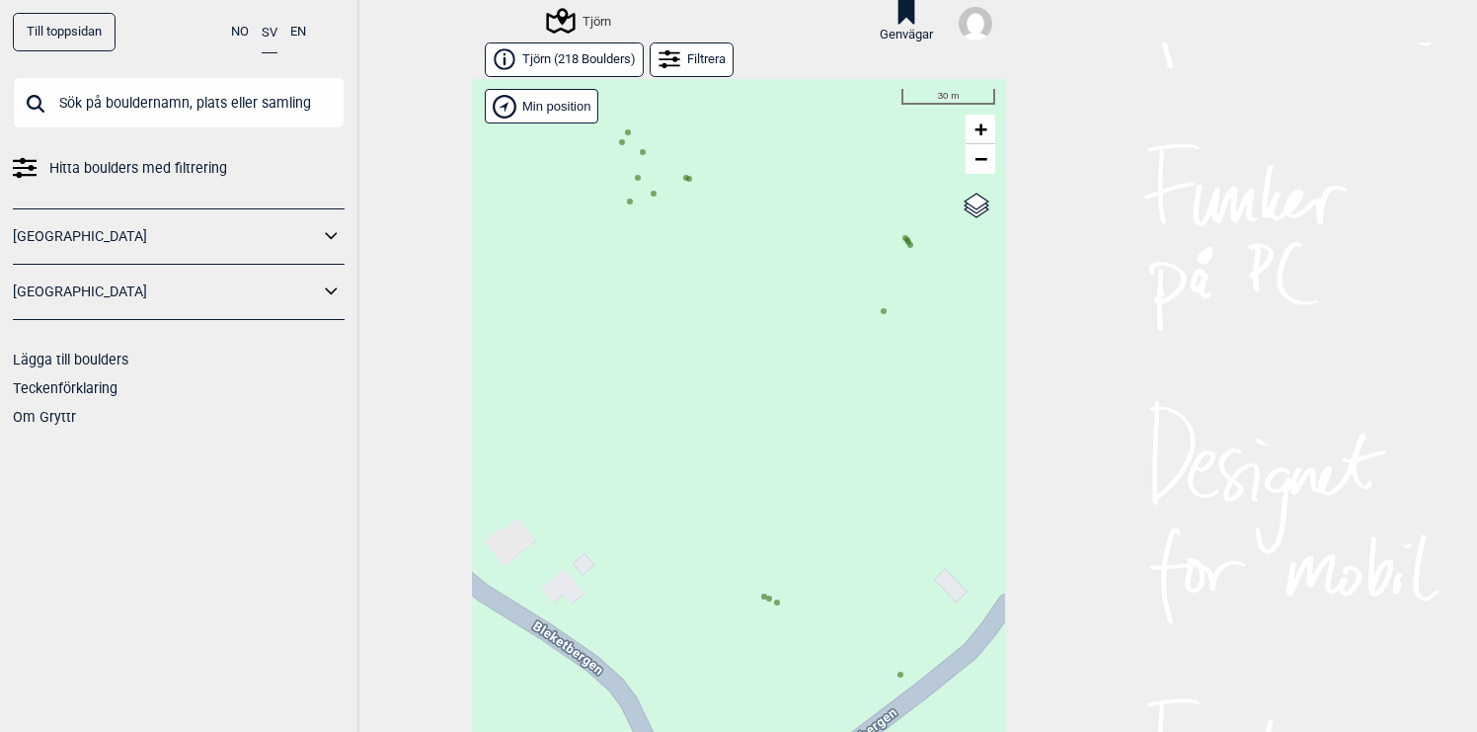
drag, startPoint x: 704, startPoint y: 423, endPoint x: 667, endPoint y: 468, distance: 58.3
click at [668, 467] on div "Hallingdal Gol [PERSON_NAME] Kolomoen [GEOGRAPHIC_DATA] [GEOGRAPHIC_DATA] [GEOG…" at bounding box center [738, 421] width 533 height 684
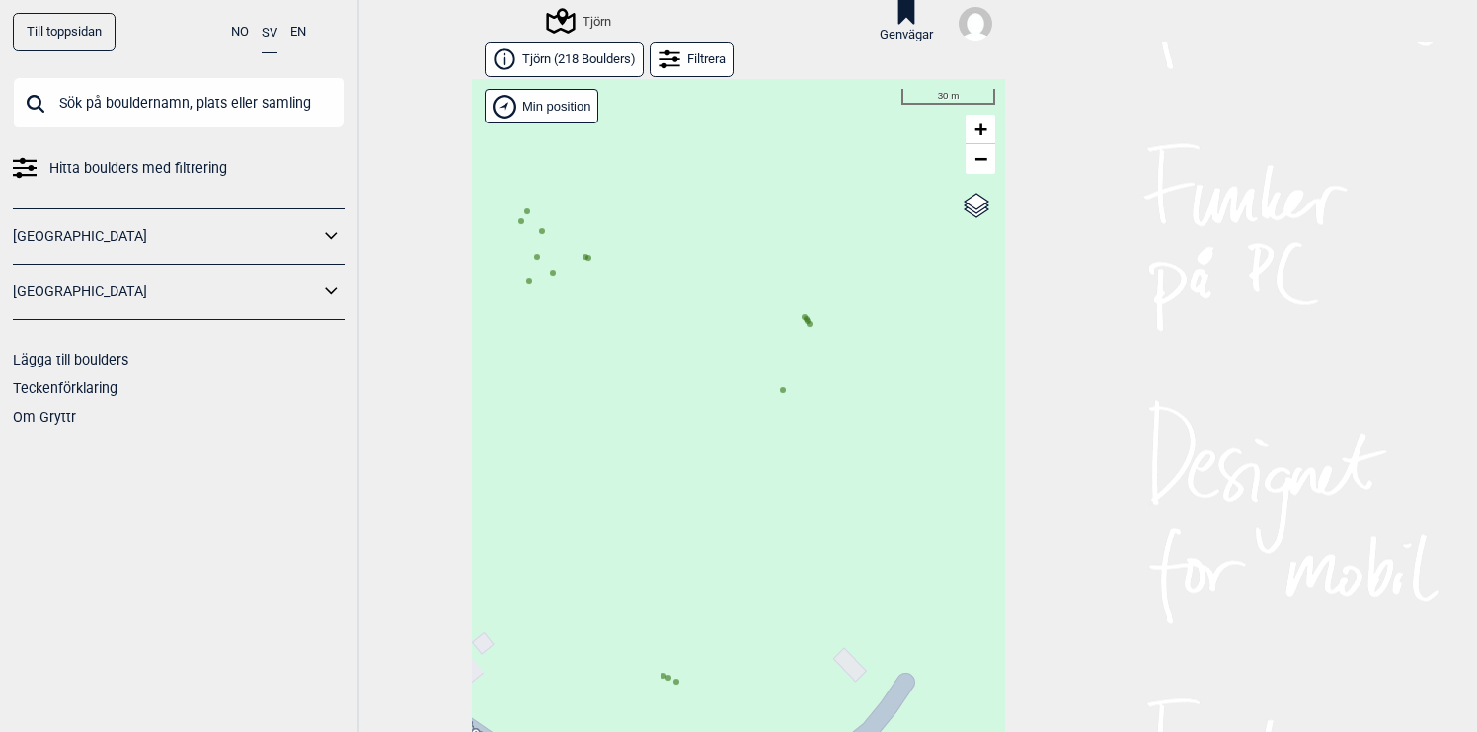
drag, startPoint x: 697, startPoint y: 432, endPoint x: 670, endPoint y: 448, distance: 31.0
click at [672, 448] on div "Hallingdal Gol [PERSON_NAME] Kolomoen [GEOGRAPHIC_DATA] [GEOGRAPHIC_DATA] [GEOG…" at bounding box center [738, 421] width 533 height 684
drag, startPoint x: 713, startPoint y: 341, endPoint x: 752, endPoint y: 420, distance: 88.3
click at [749, 418] on div "Hallingdal Gol [PERSON_NAME] Kolomoen [GEOGRAPHIC_DATA] [GEOGRAPHIC_DATA] [GEOG…" at bounding box center [738, 421] width 533 height 684
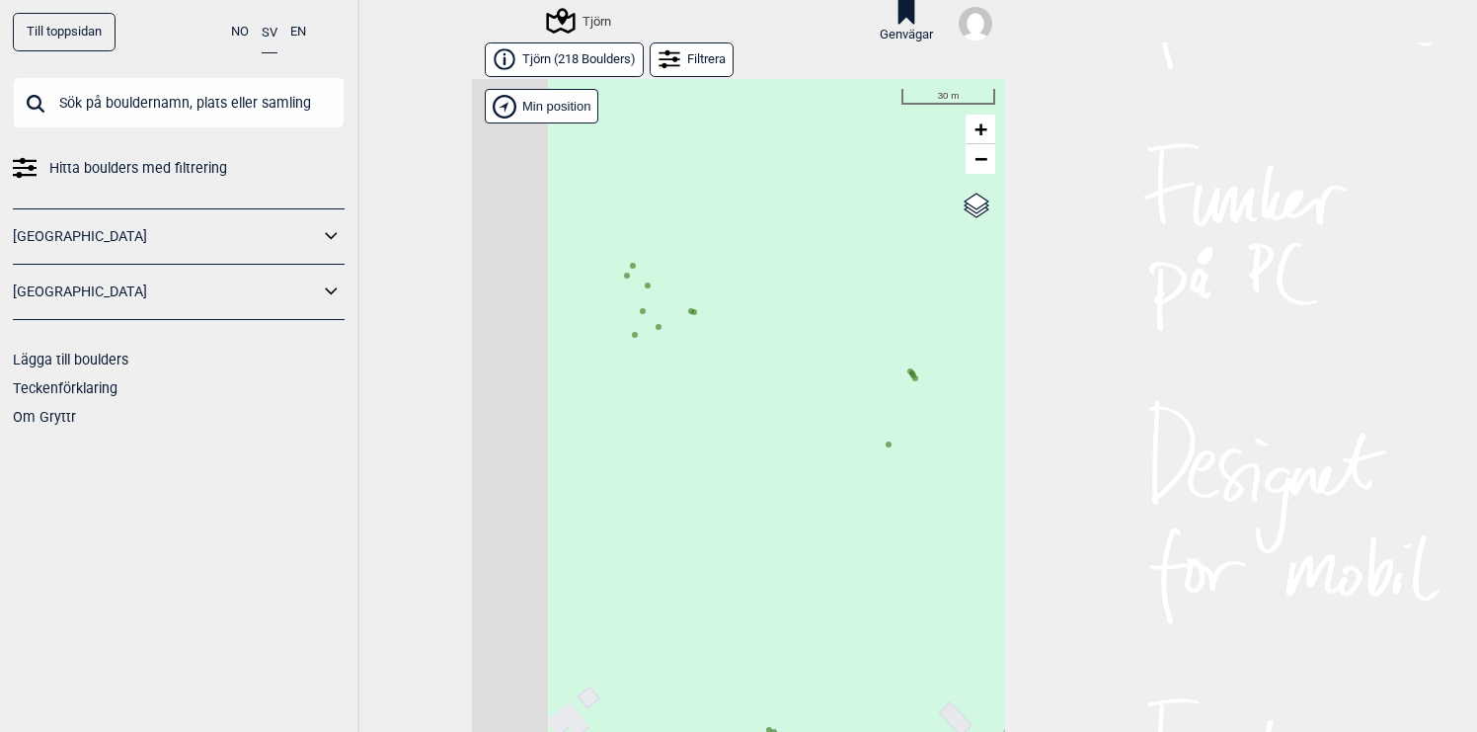
drag, startPoint x: 664, startPoint y: 403, endPoint x: 765, endPoint y: 403, distance: 100.7
click at [760, 403] on div "Hallingdal Gol [PERSON_NAME] Kolomoen [GEOGRAPHIC_DATA] [GEOGRAPHIC_DATA] [GEOG…" at bounding box center [738, 421] width 533 height 684
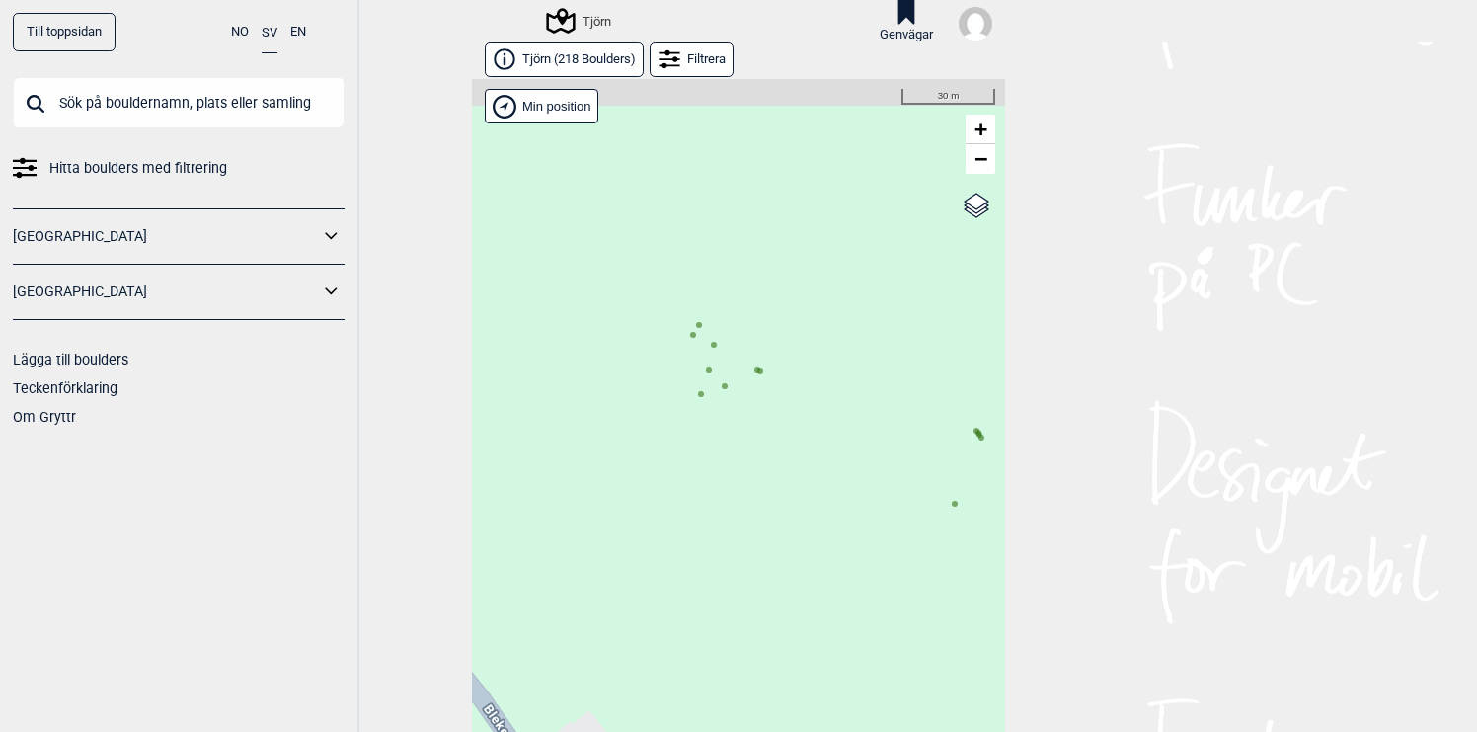
drag, startPoint x: 765, startPoint y: 403, endPoint x: 831, endPoint y: 504, distance: 120.5
click at [831, 504] on div "Hallingdal Gol [PERSON_NAME] Kolomoen [GEOGRAPHIC_DATA] [GEOGRAPHIC_DATA] [GEOG…" at bounding box center [738, 421] width 533 height 684
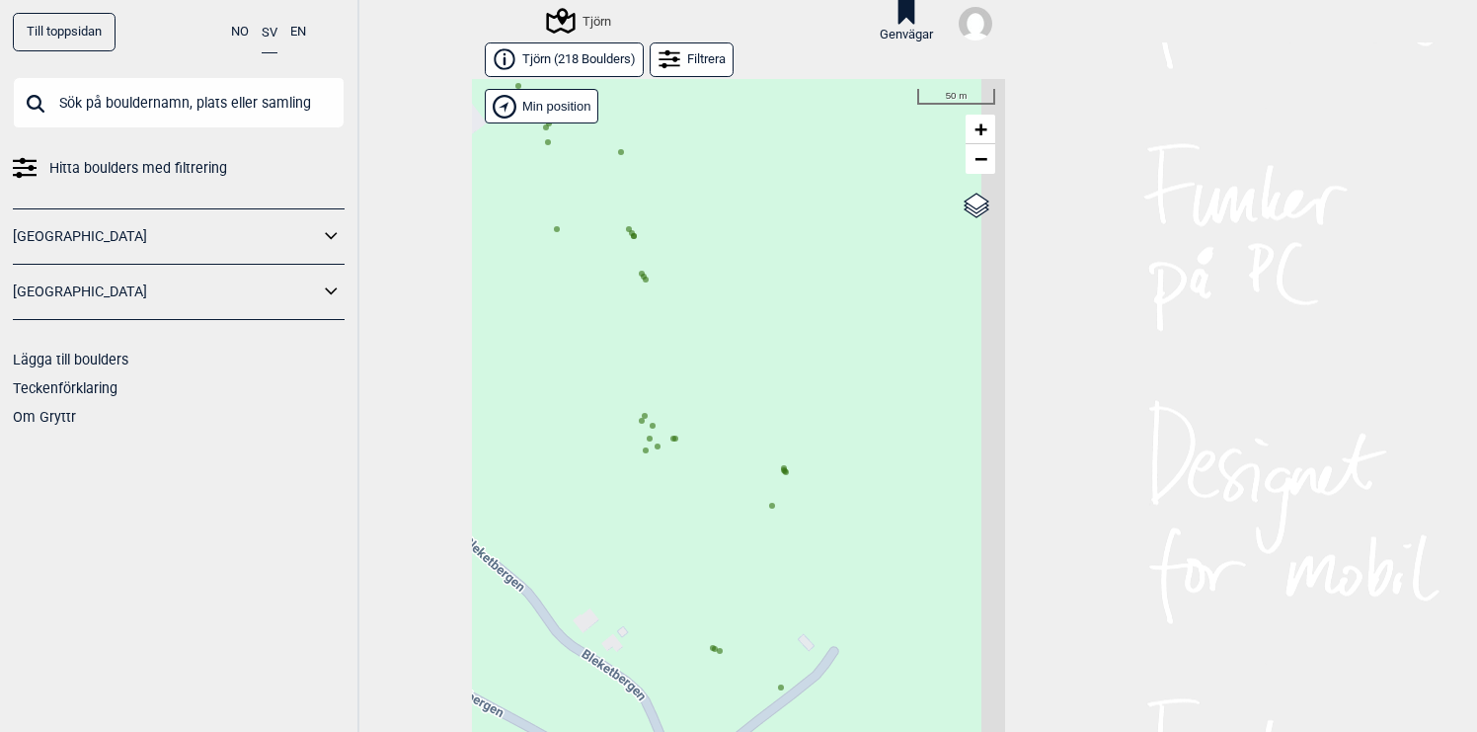
drag, startPoint x: 704, startPoint y: 482, endPoint x: 634, endPoint y: 447, distance: 78.2
click at [634, 447] on div "Hallingdal Gol [PERSON_NAME] Kolomoen [GEOGRAPHIC_DATA] [GEOGRAPHIC_DATA] [GEOG…" at bounding box center [738, 421] width 533 height 684
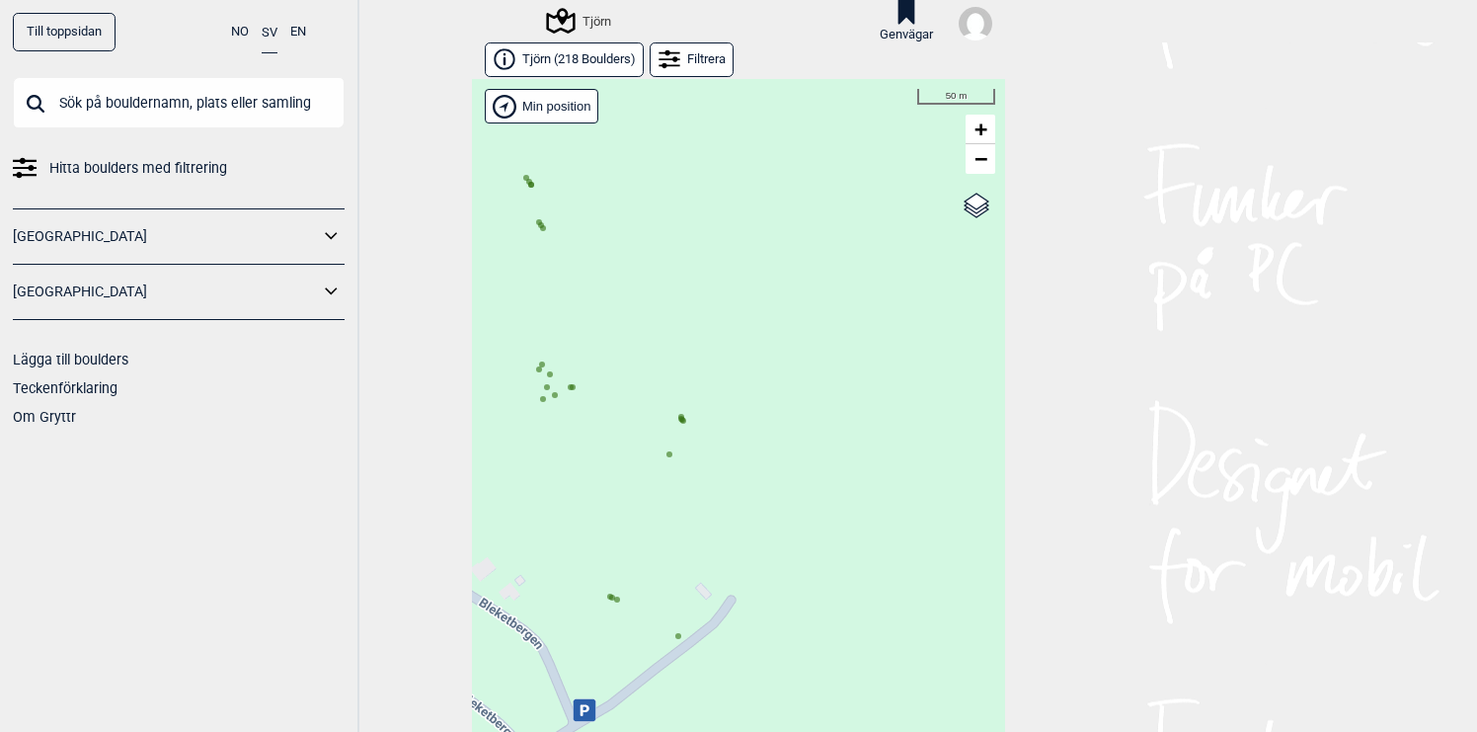
drag, startPoint x: 709, startPoint y: 516, endPoint x: 678, endPoint y: 441, distance: 81.0
click at [679, 449] on div "Hallingdal Gol [PERSON_NAME] Kolomoen [GEOGRAPHIC_DATA] [GEOGRAPHIC_DATA] [GEOG…" at bounding box center [738, 421] width 533 height 684
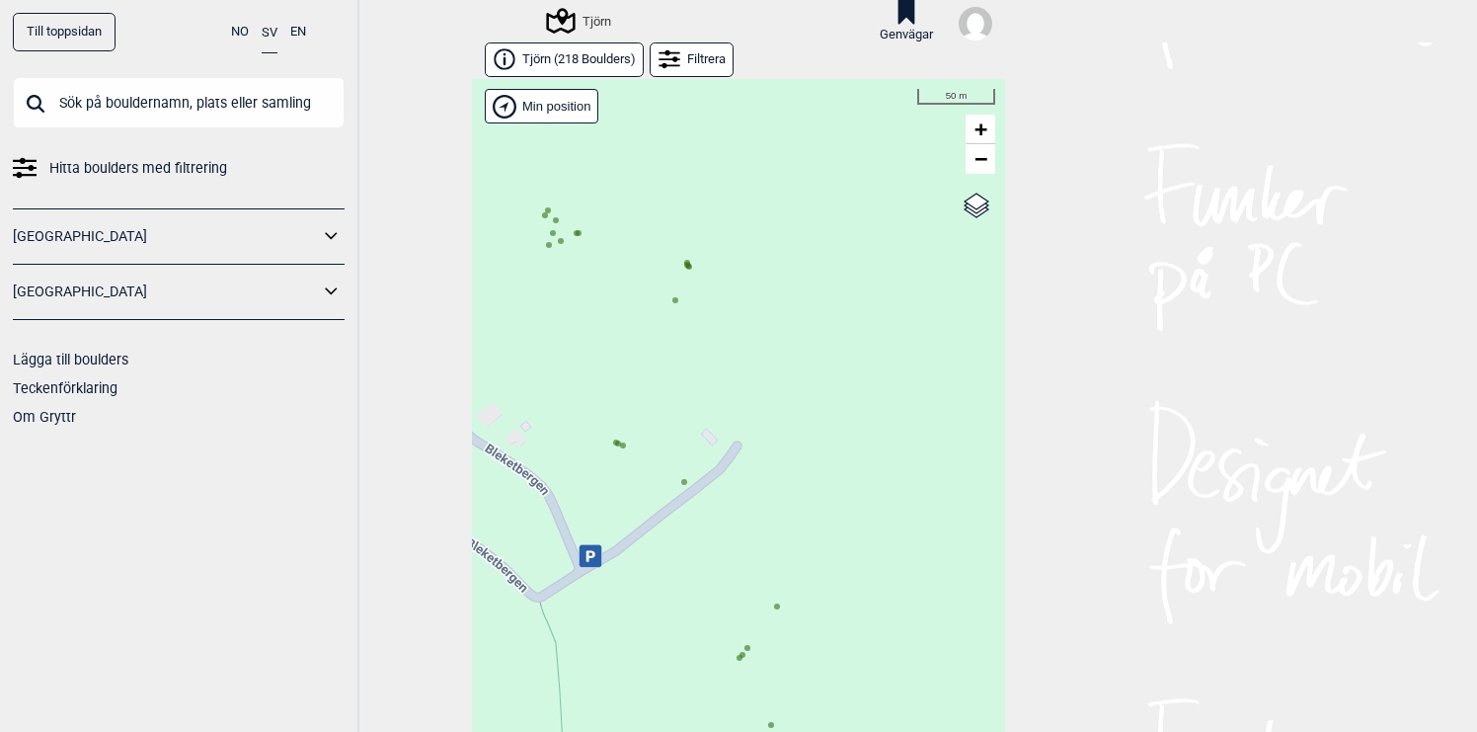
drag, startPoint x: 728, startPoint y: 495, endPoint x: 776, endPoint y: 437, distance: 75.0
click at [776, 436] on div "Hallingdal Gol [PERSON_NAME] Kolomoen [GEOGRAPHIC_DATA] [GEOGRAPHIC_DATA] [GEOG…" at bounding box center [738, 421] width 533 height 684
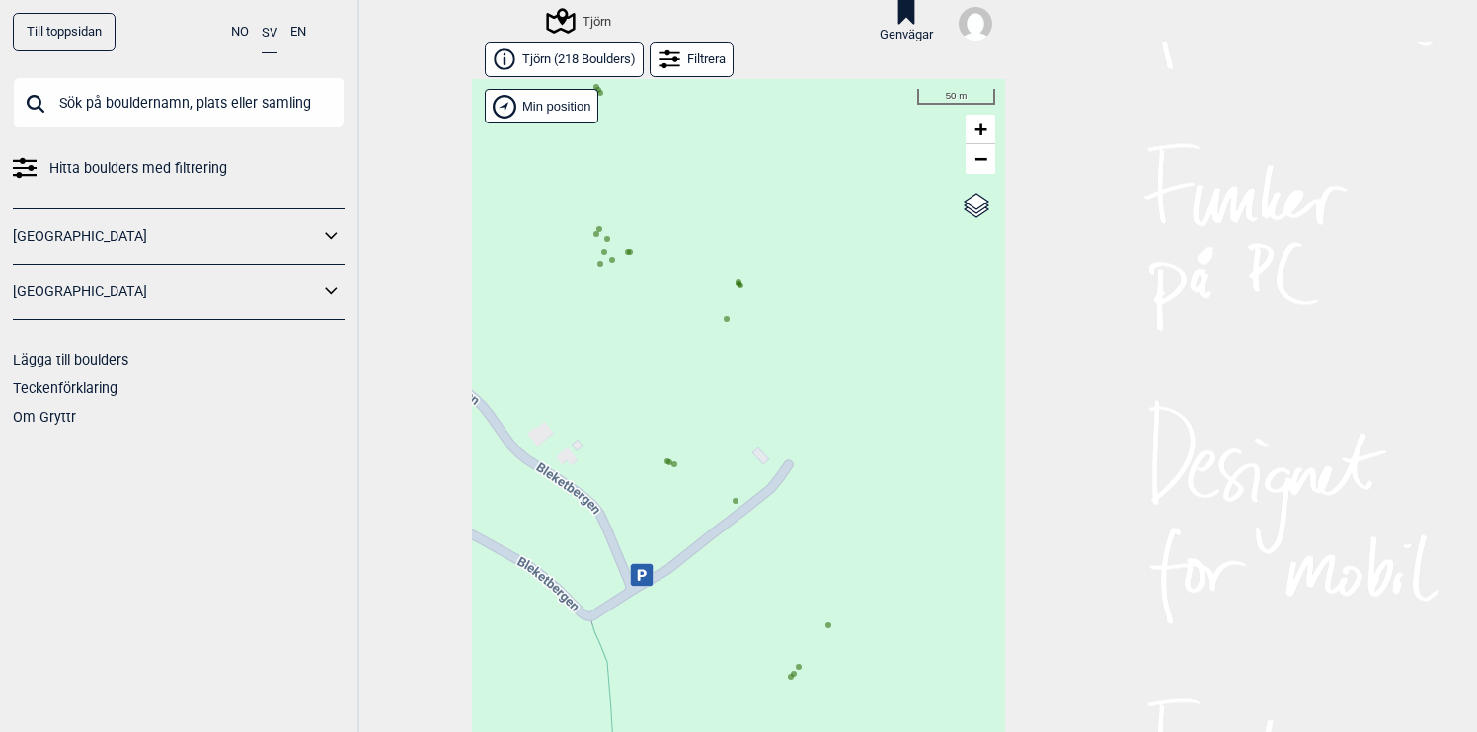
drag, startPoint x: 689, startPoint y: 401, endPoint x: 753, endPoint y: 423, distance: 67.8
click at [753, 423] on div "Hallingdal Gol [PERSON_NAME] Kolomoen [GEOGRAPHIC_DATA] [GEOGRAPHIC_DATA] [GEOG…" at bounding box center [738, 421] width 533 height 684
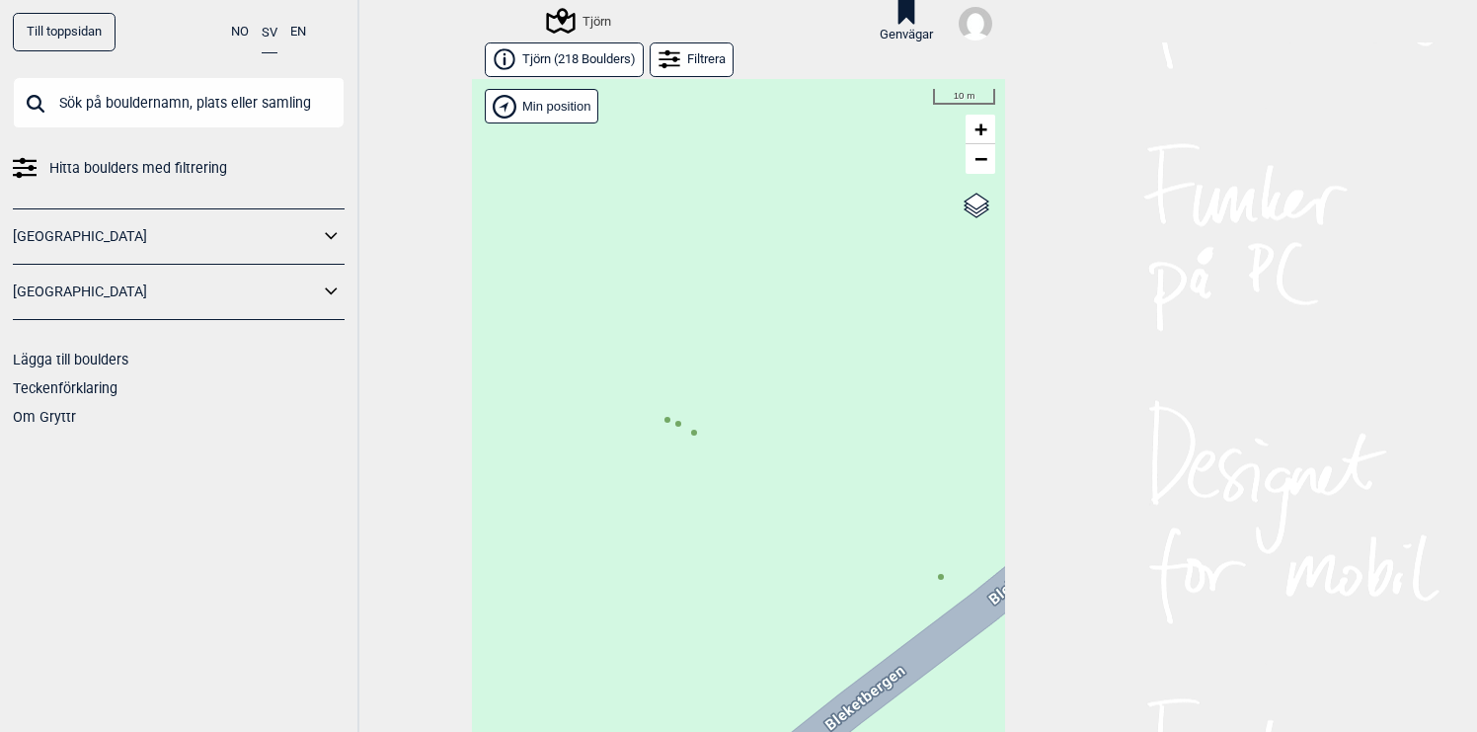
click at [665, 422] on circle at bounding box center [667, 420] width 6 height 6
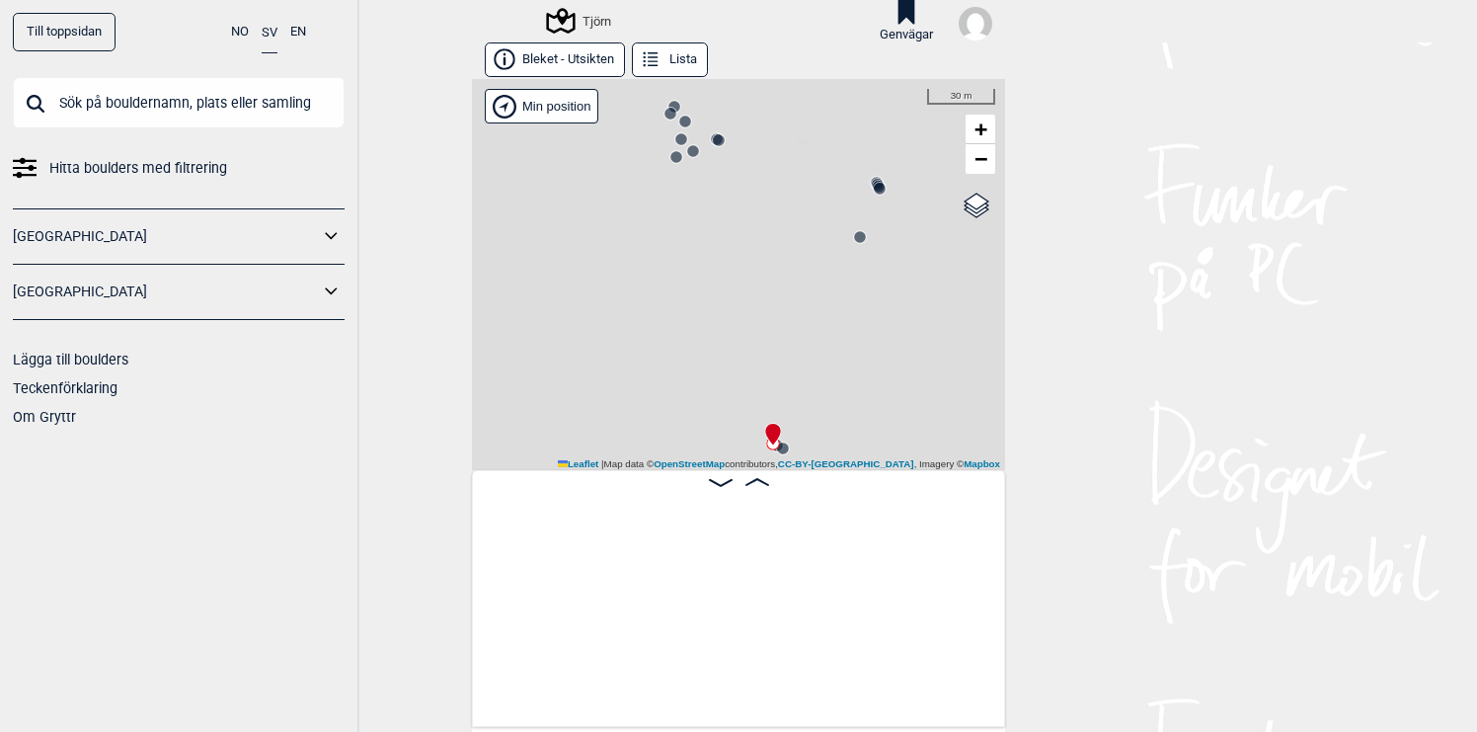
scroll to position [0, 26364]
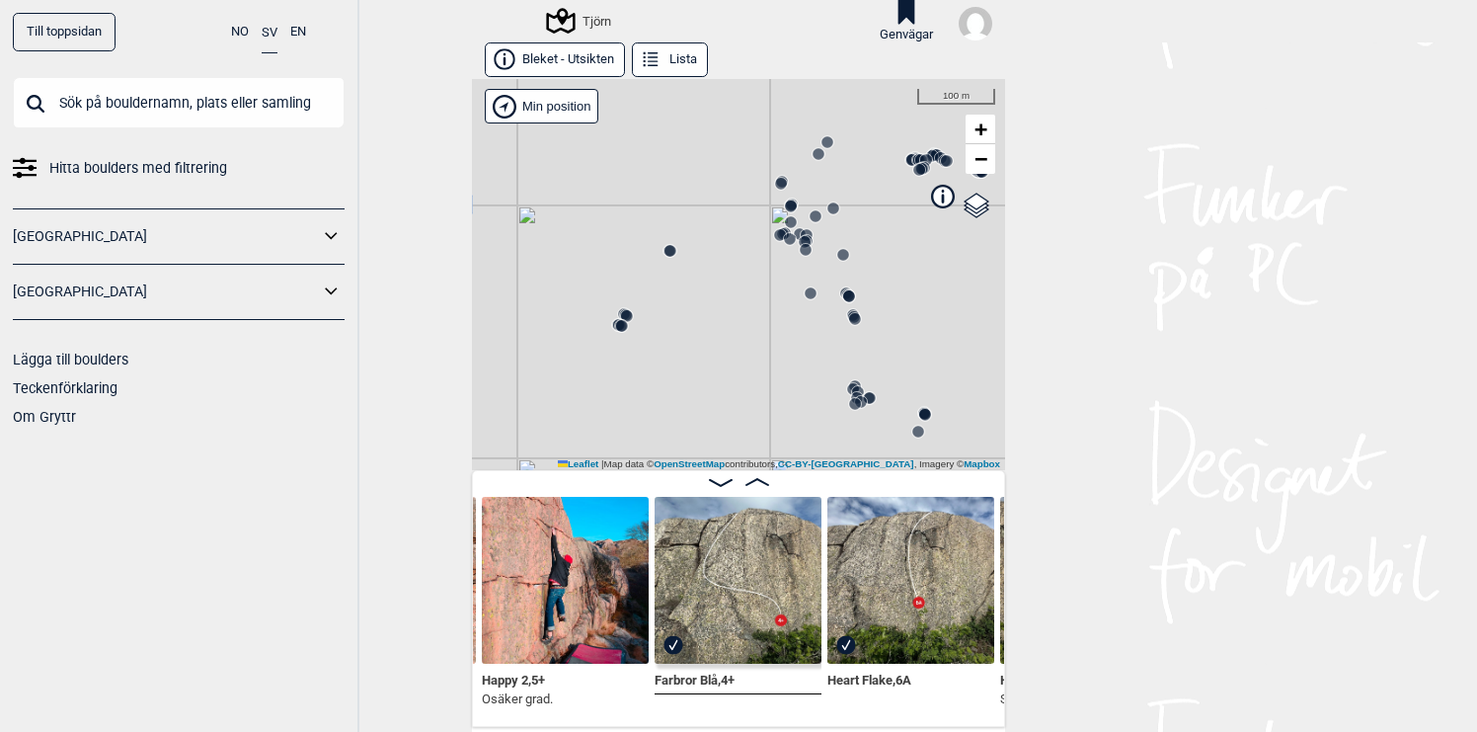
drag, startPoint x: 778, startPoint y: 332, endPoint x: 714, endPoint y: 243, distance: 109.6
click at [716, 249] on div "Tjörn" at bounding box center [738, 274] width 533 height 391
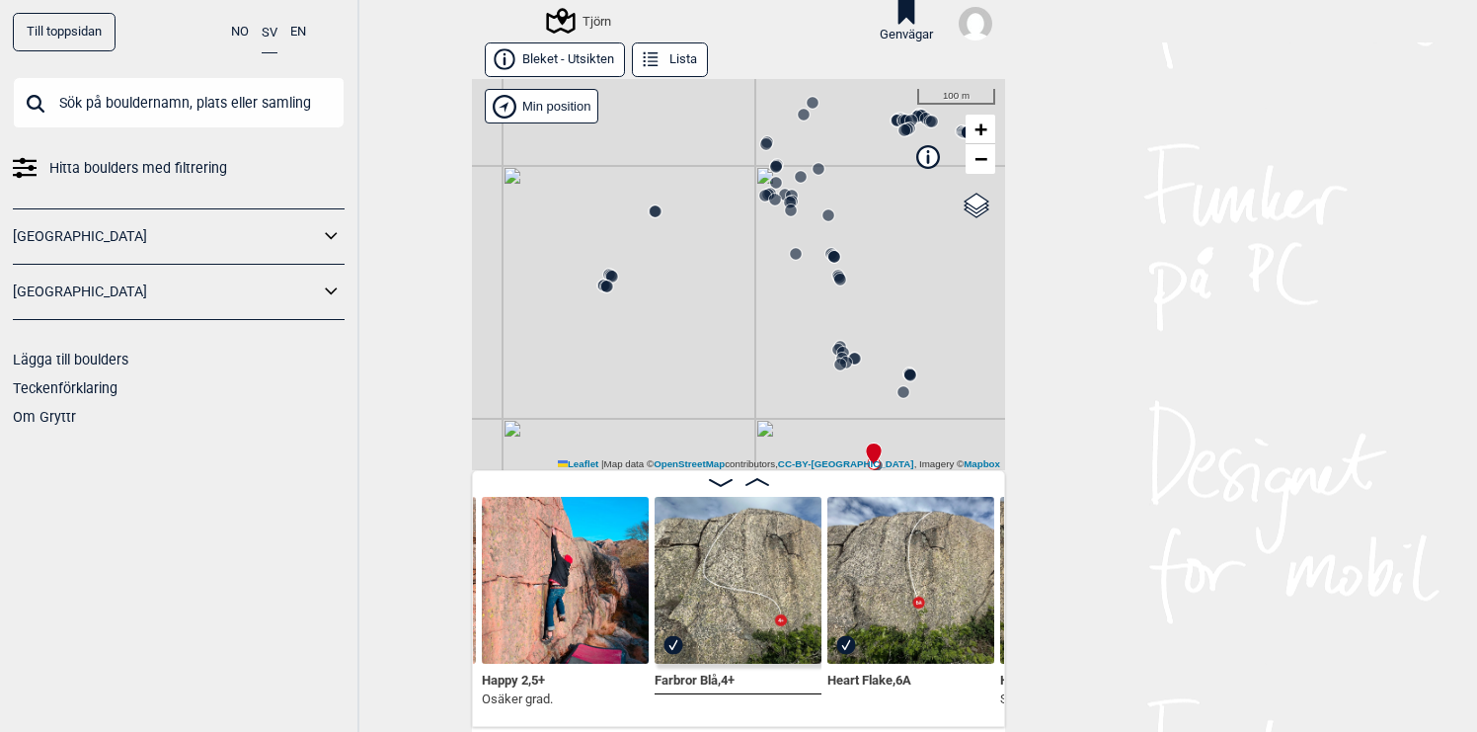
drag, startPoint x: 817, startPoint y: 261, endPoint x: 770, endPoint y: 251, distance: 47.4
click at [779, 255] on div "Tjörn" at bounding box center [738, 274] width 533 height 391
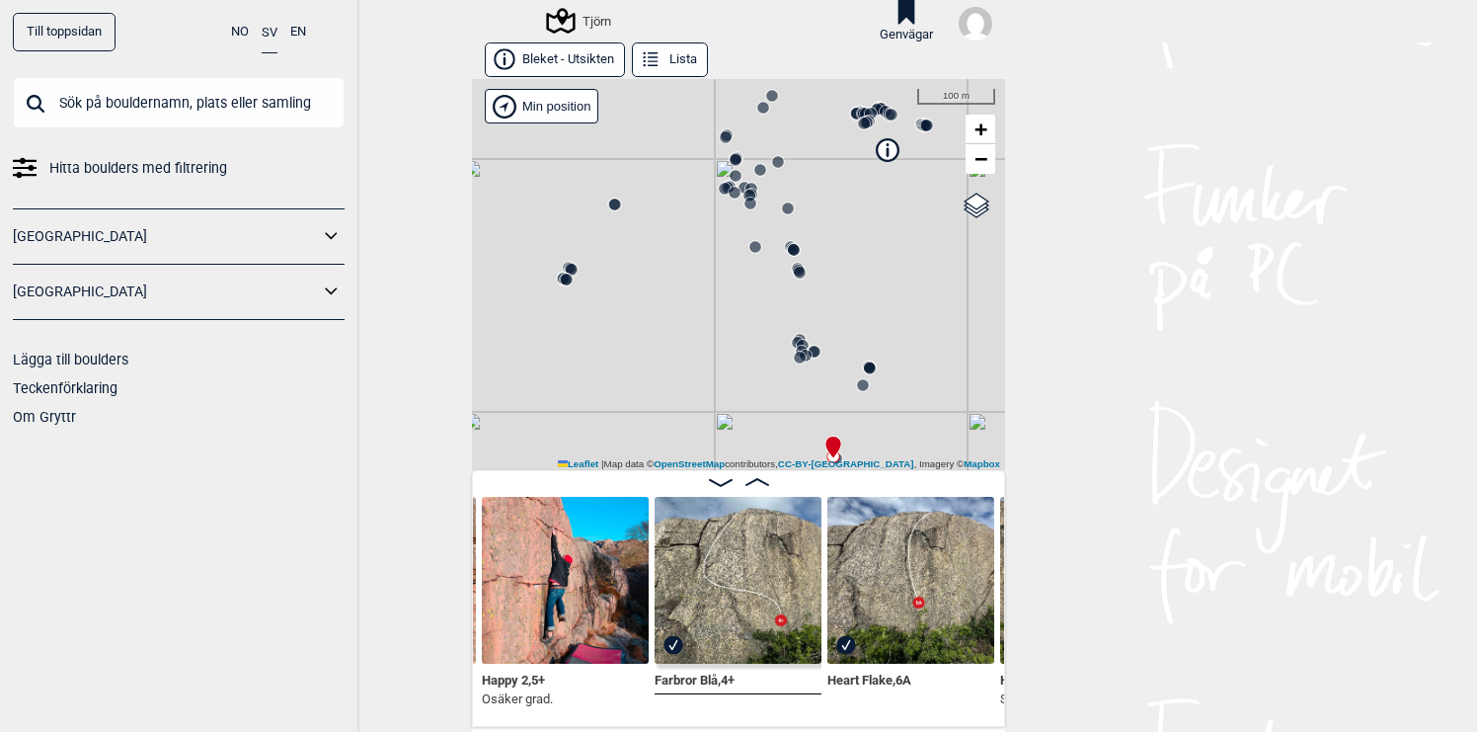
click at [873, 369] on circle at bounding box center [870, 368] width 12 height 12
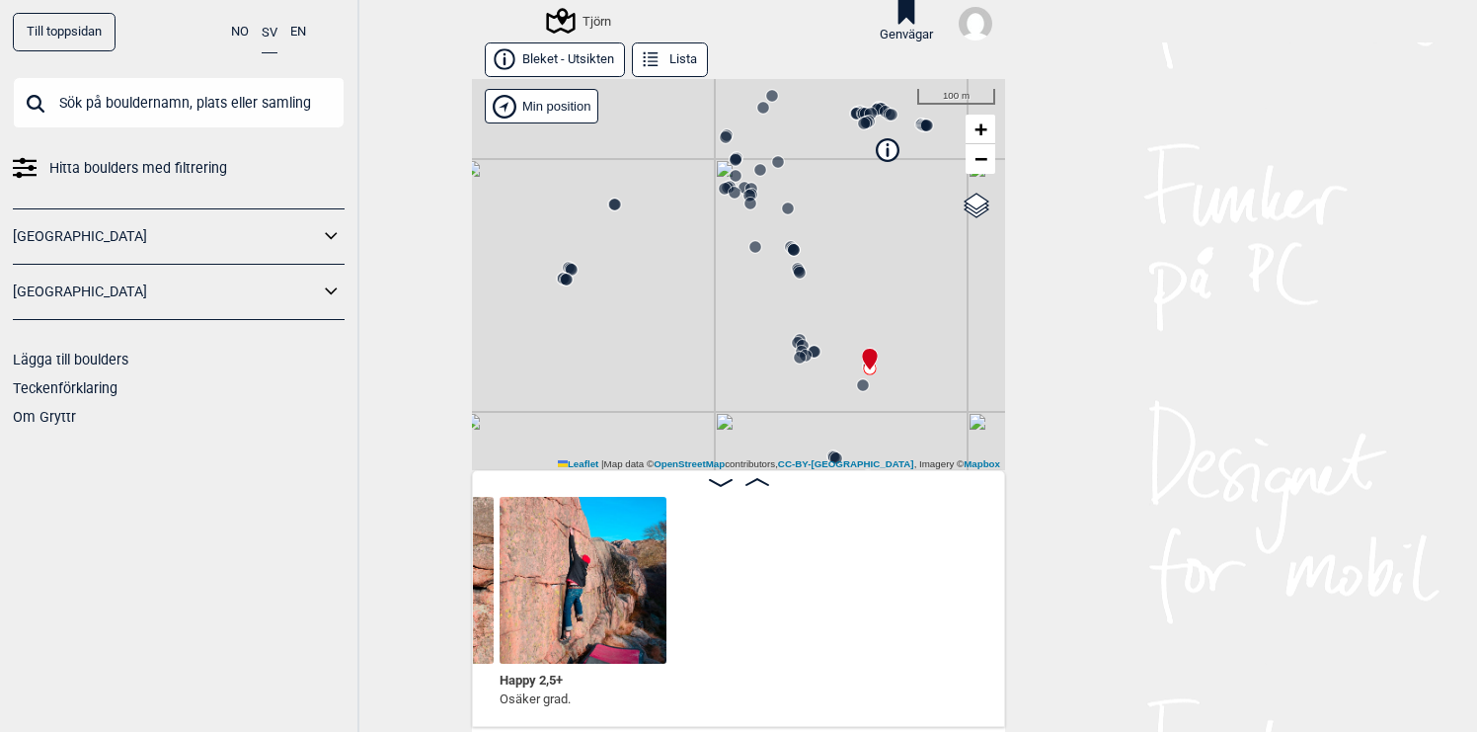
scroll to position [0, 25863]
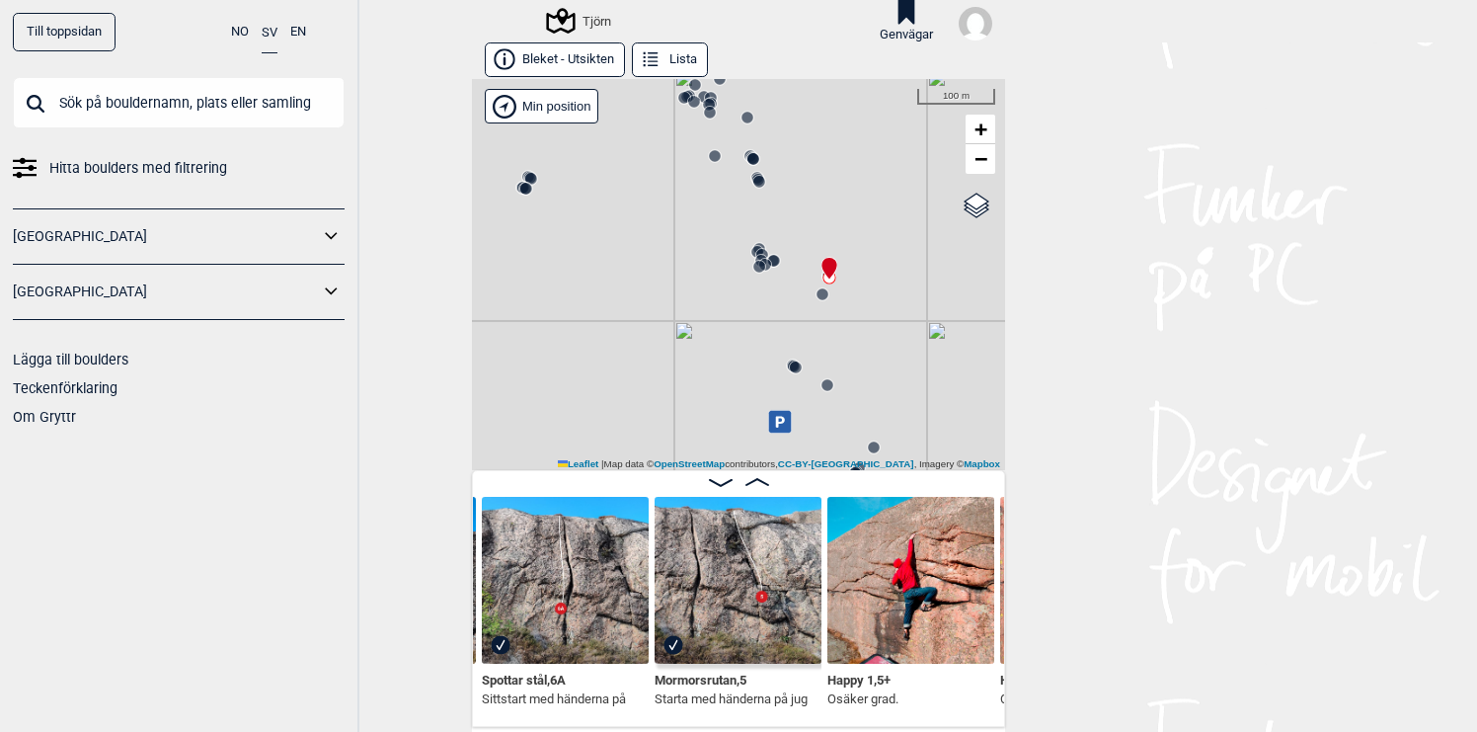
drag, startPoint x: 863, startPoint y: 311, endPoint x: 814, endPoint y: 203, distance: 118.4
click at [814, 204] on div "Tjörn" at bounding box center [738, 274] width 533 height 391
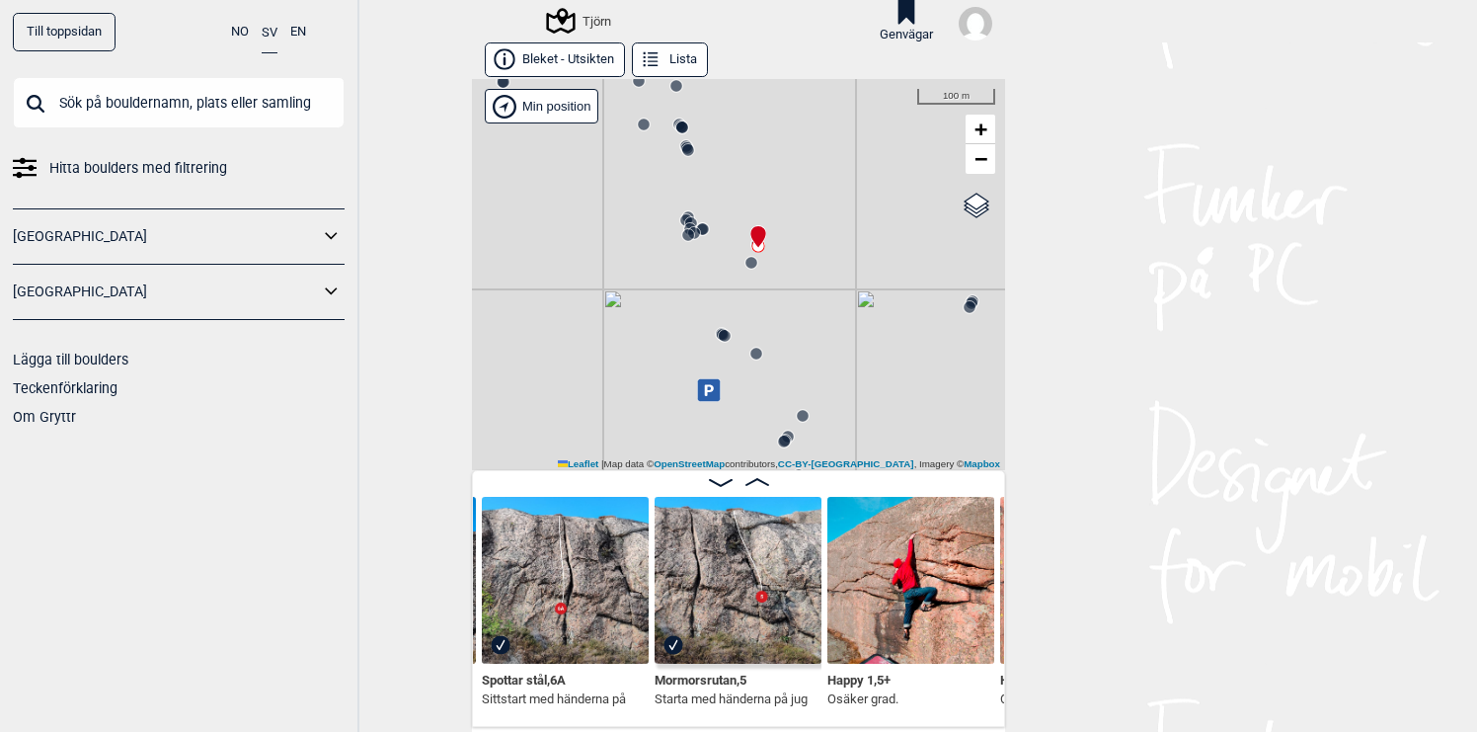
drag, startPoint x: 874, startPoint y: 234, endPoint x: 780, endPoint y: 207, distance: 97.5
click at [780, 207] on div "Tjörn" at bounding box center [738, 274] width 533 height 391
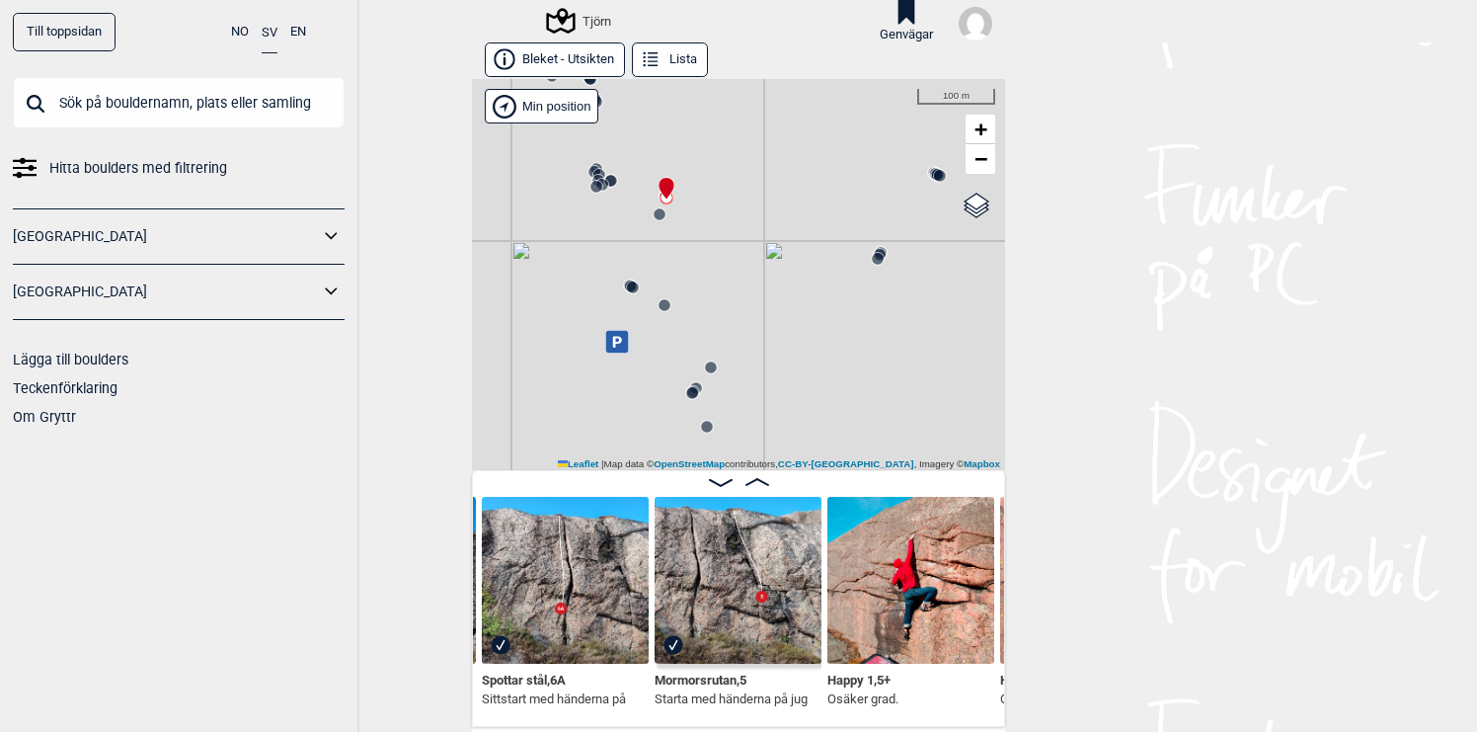
drag, startPoint x: 837, startPoint y: 226, endPoint x: 799, endPoint y: 195, distance: 49.8
click at [799, 195] on div "Tjörn" at bounding box center [738, 274] width 533 height 391
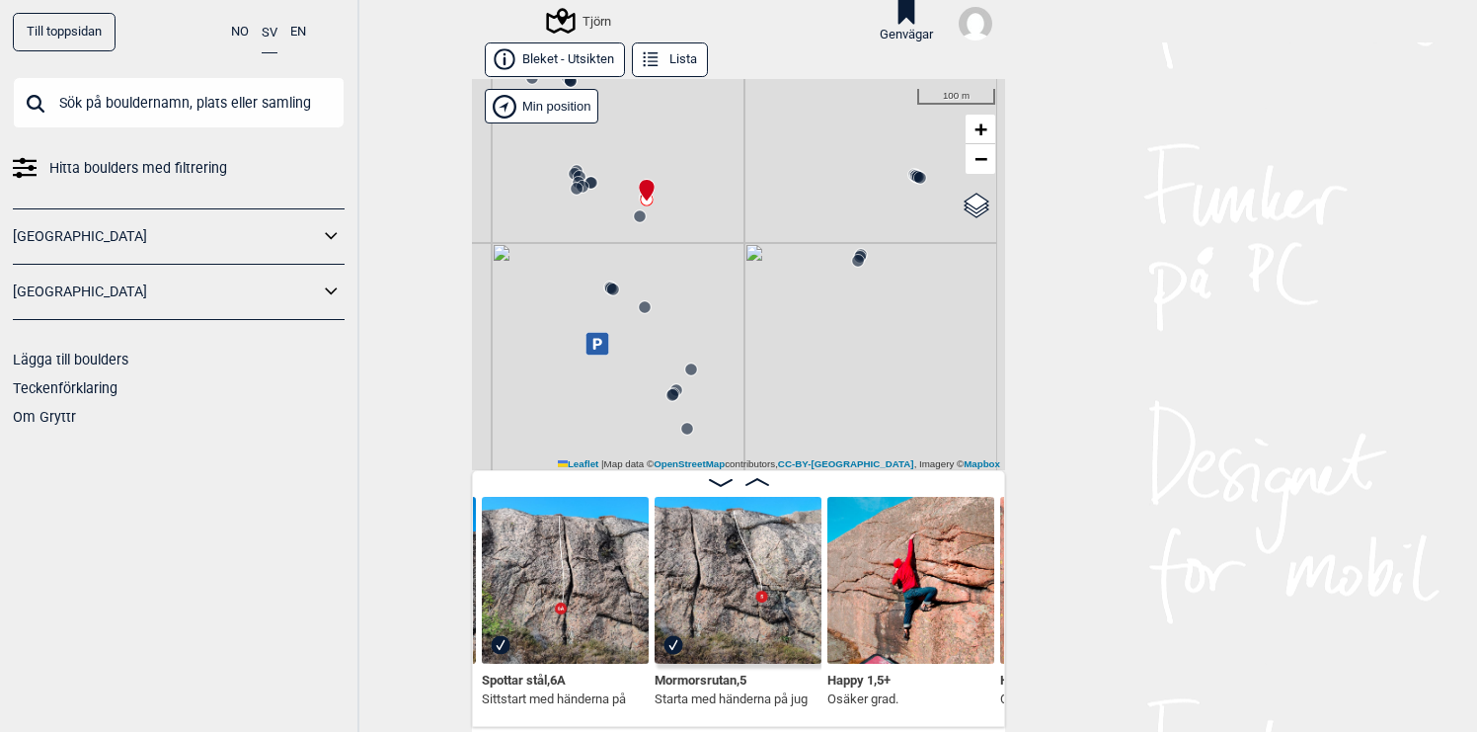
drag, startPoint x: 898, startPoint y: 290, endPoint x: 878, endPoint y: 292, distance: 20.8
click at [878, 292] on div "Tjörn" at bounding box center [738, 274] width 533 height 391
click at [836, 373] on circle at bounding box center [836, 371] width 12 height 12
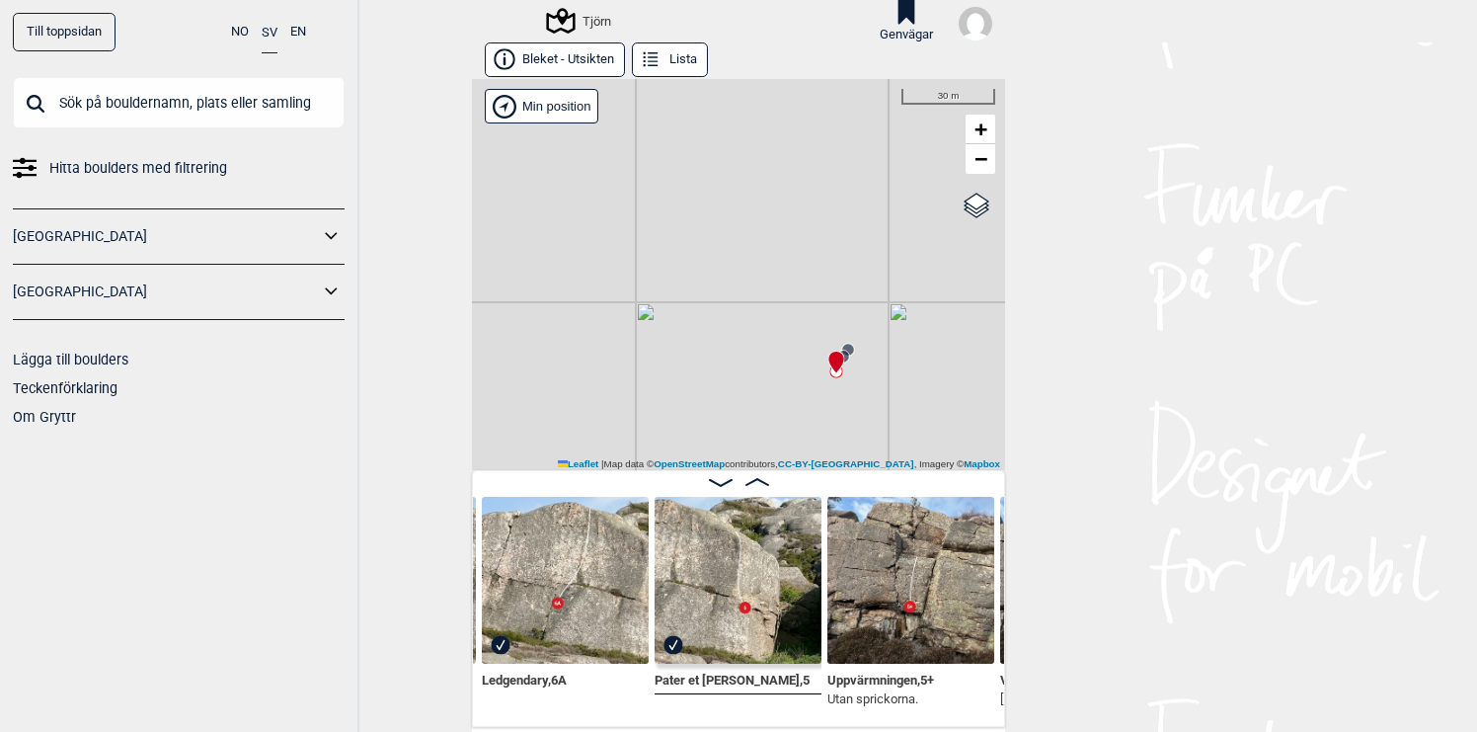
click at [758, 539] on img at bounding box center [738, 580] width 167 height 167
